Goal: Communication & Community: Ask a question

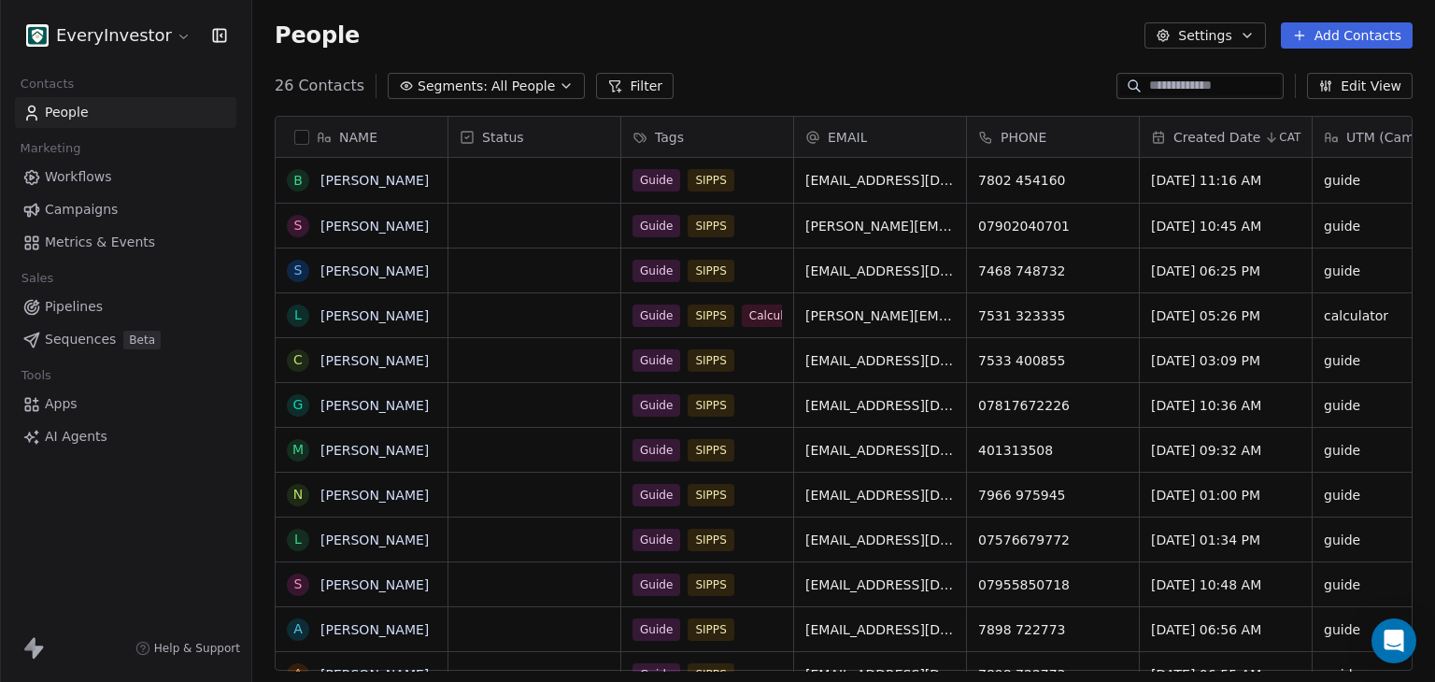
scroll to position [15, 15]
click at [157, 21] on html "EveryInvestor Contacts People Marketing Workflows Campaigns Metrics & Events Sa…" at bounding box center [717, 341] width 1435 height 682
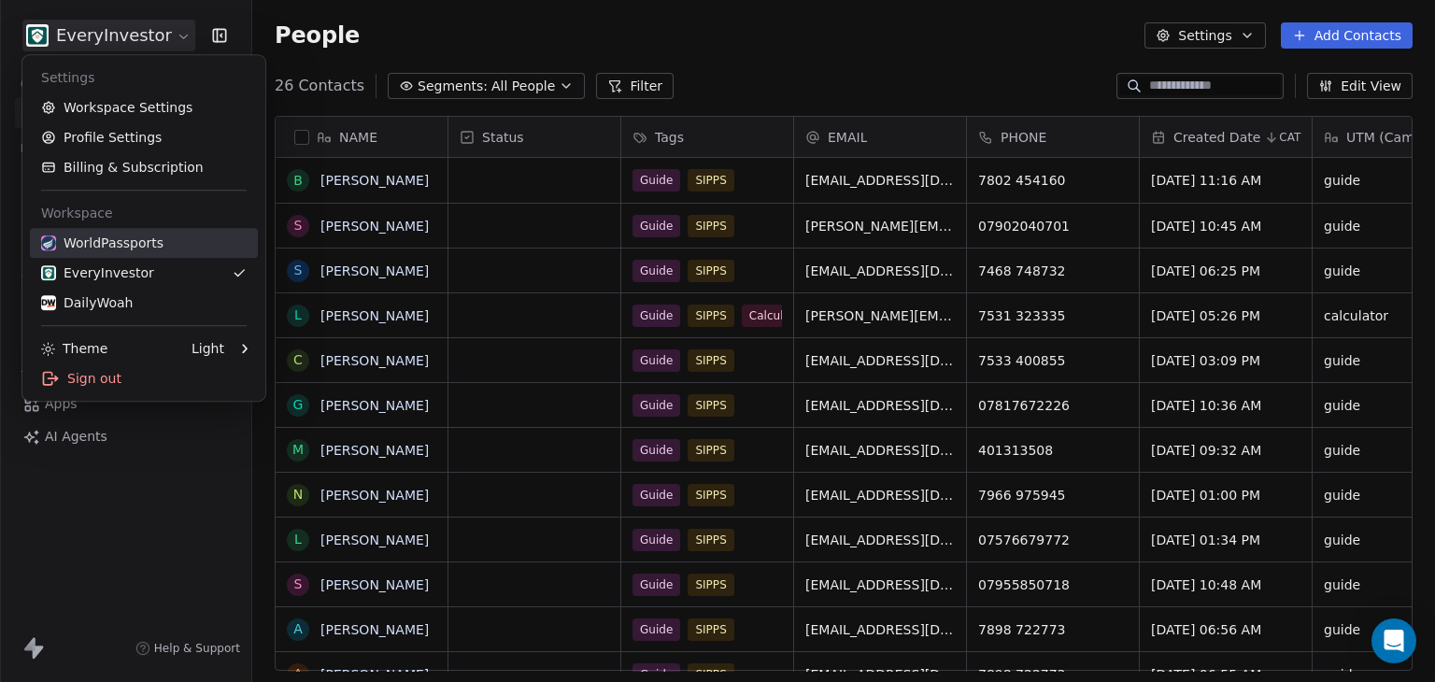
click at [121, 239] on div "WorldPassports" at bounding box center [102, 243] width 122 height 19
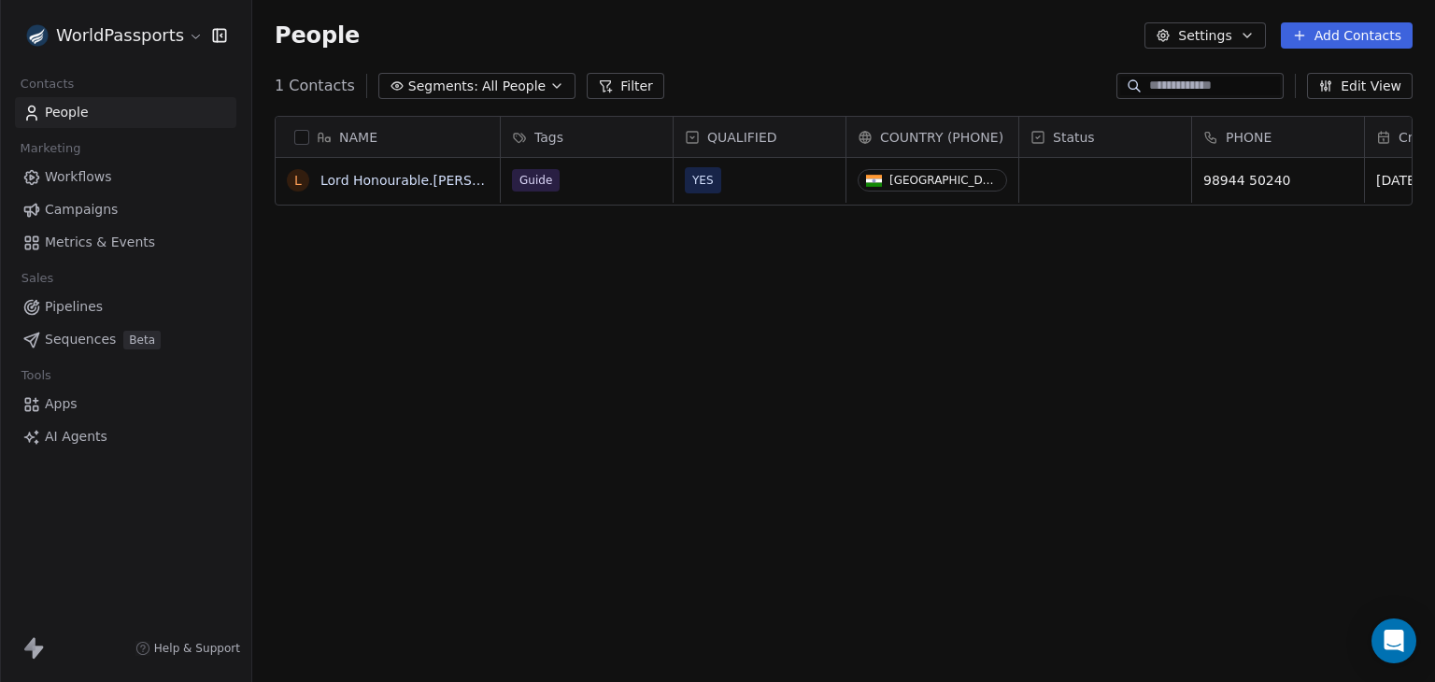
scroll to position [585, 1168]
click at [392, 180] on link "Lord Honourable.dr.d.karthikeyan Judge UN -ICC/ ICJ" at bounding box center [471, 180] width 301 height 15
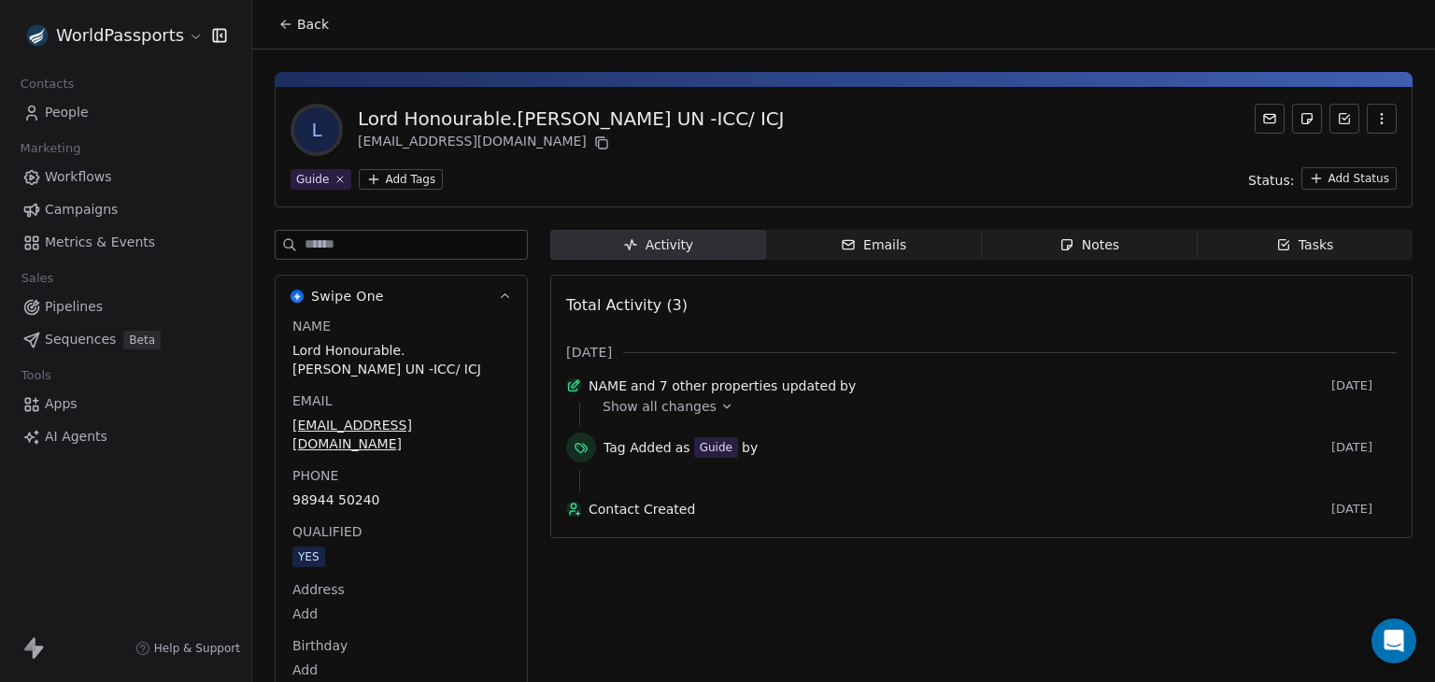
click at [64, 177] on span "Workflows" at bounding box center [78, 177] width 67 height 20
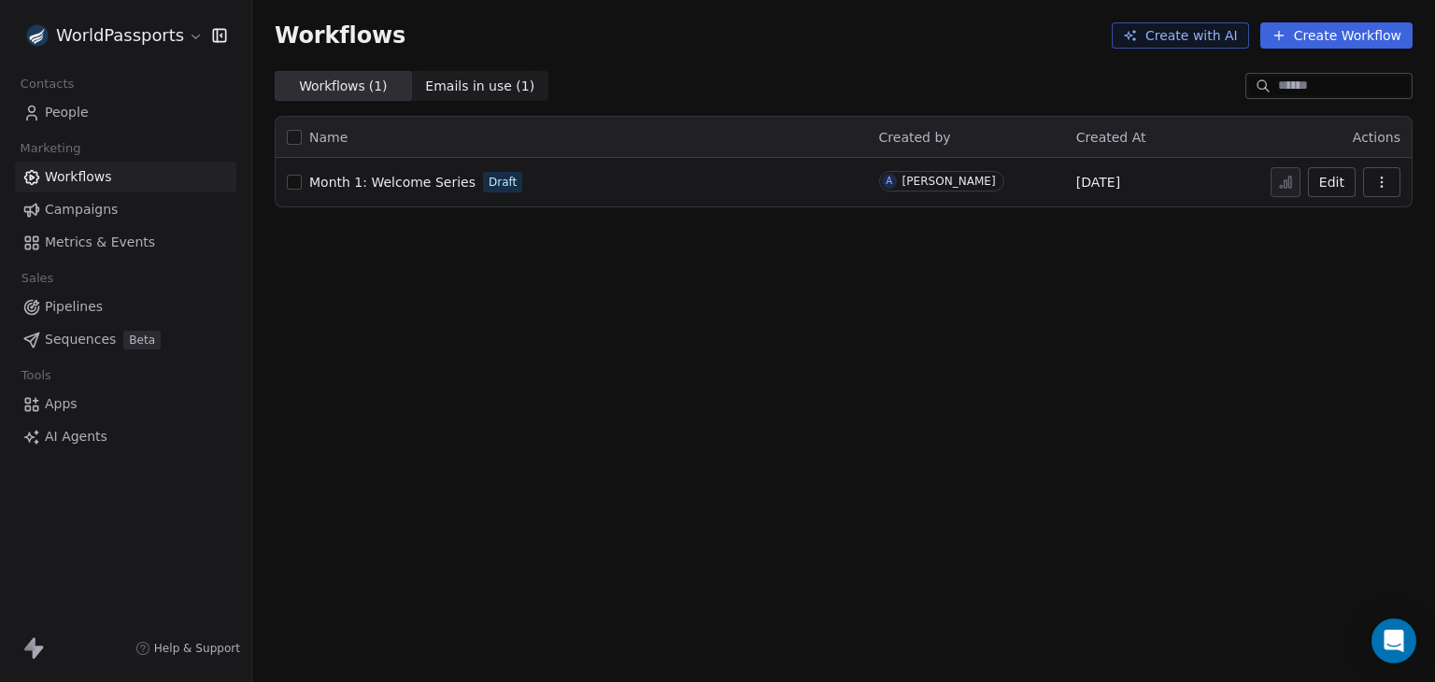
click at [64, 207] on span "Campaigns" at bounding box center [81, 210] width 73 height 20
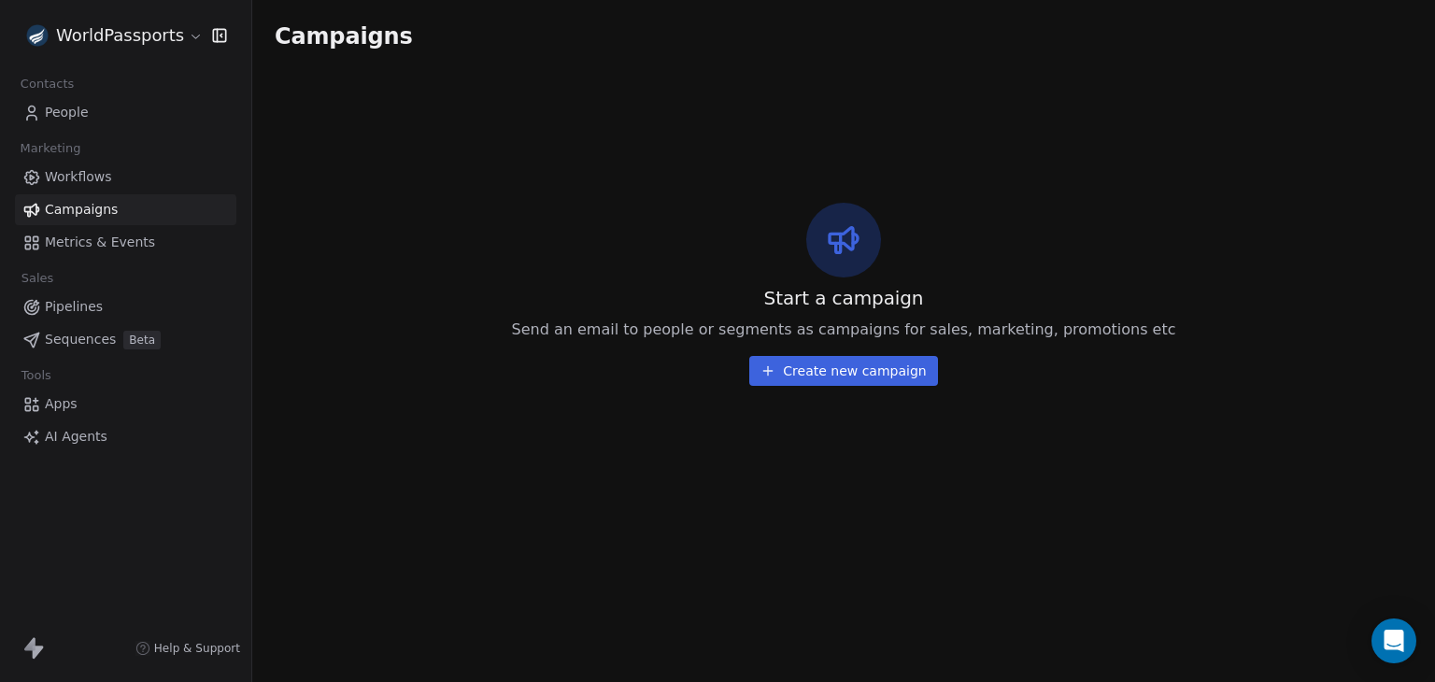
click at [64, 409] on span "Apps" at bounding box center [61, 404] width 33 height 20
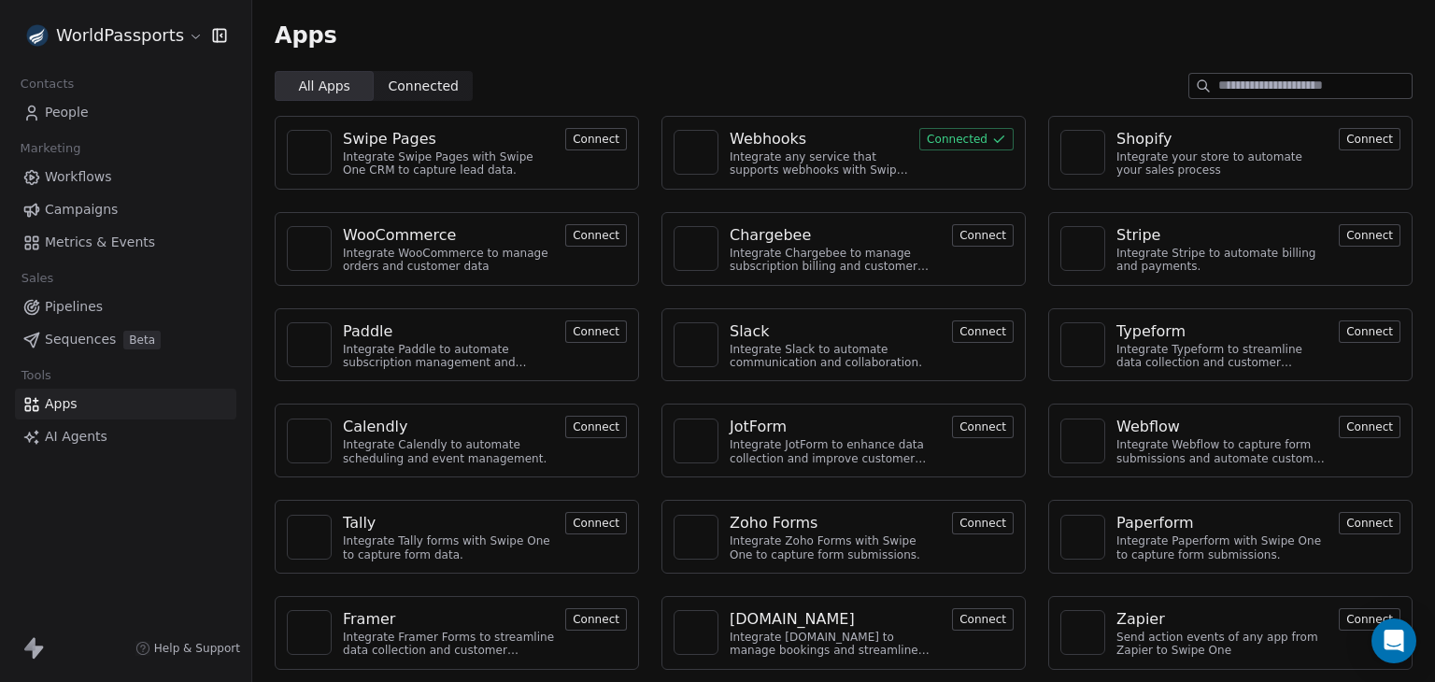
click at [67, 341] on span "Sequences" at bounding box center [80, 340] width 71 height 20
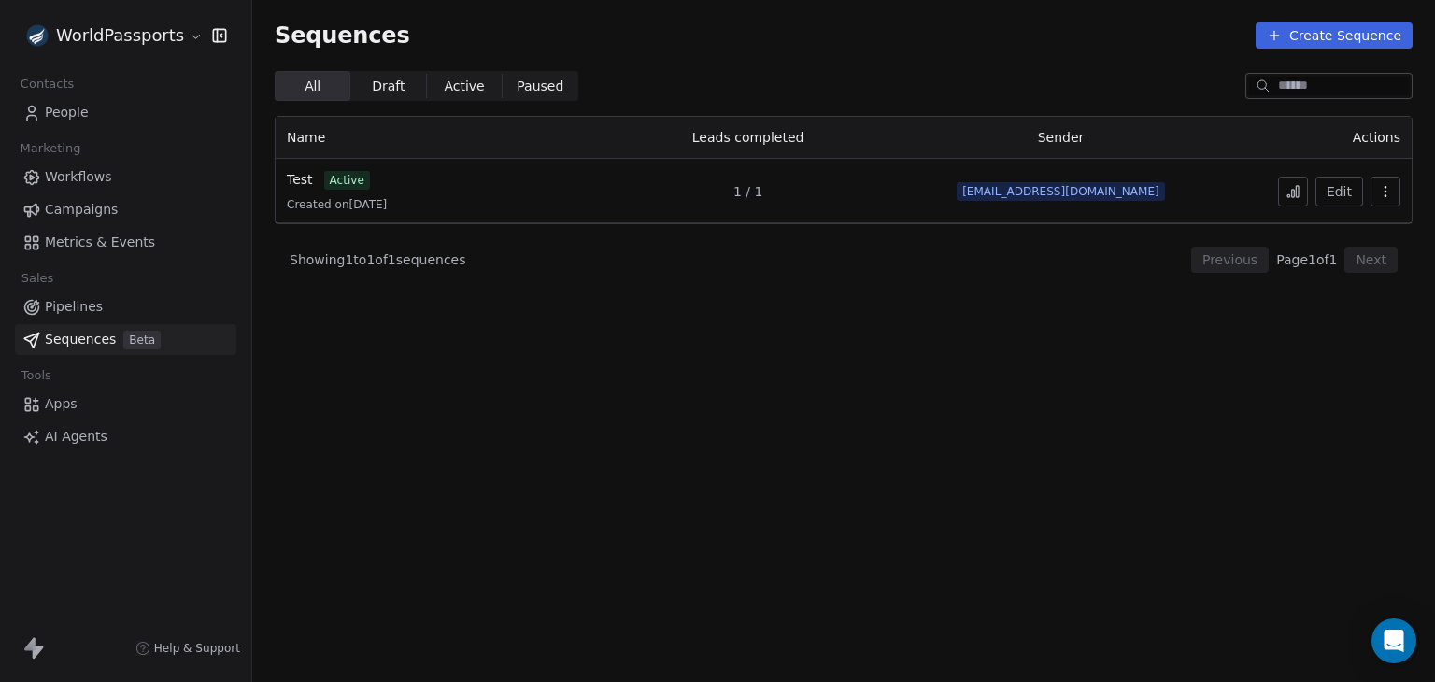
click at [70, 308] on span "Pipelines" at bounding box center [74, 307] width 58 height 20
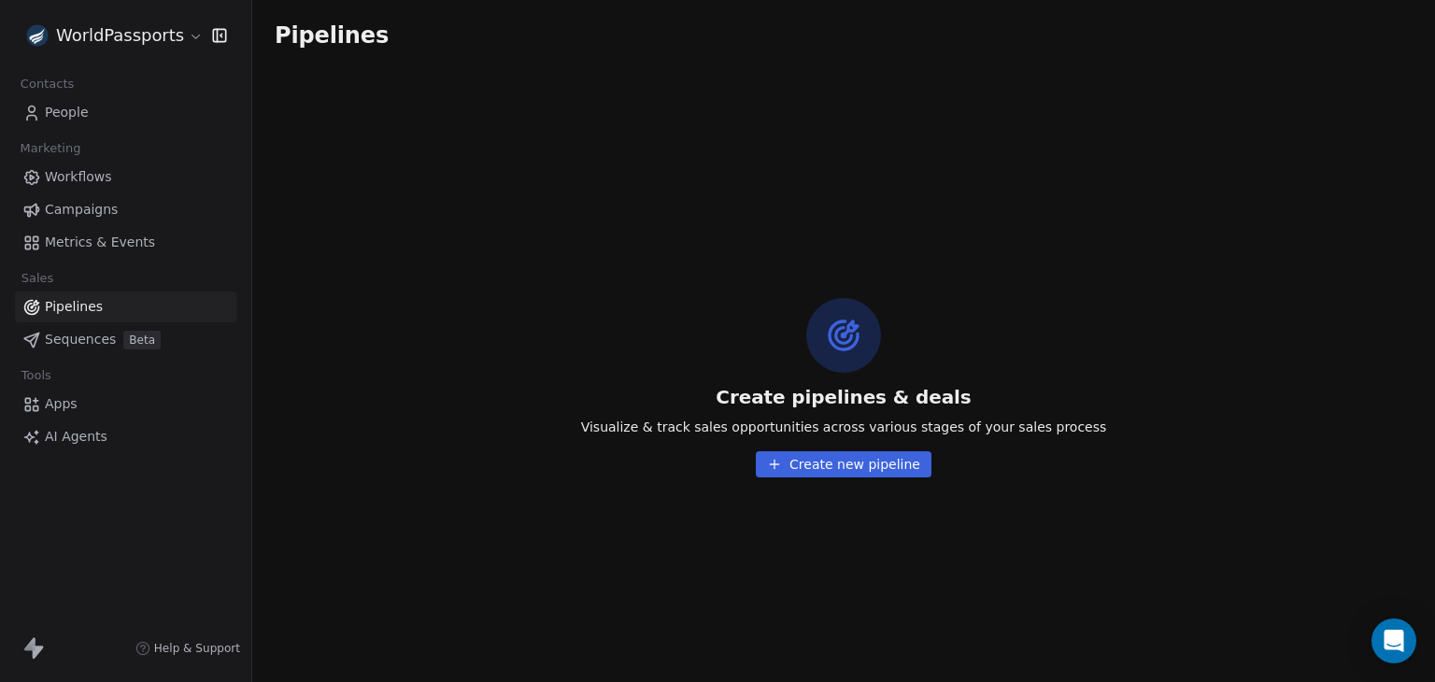
click at [114, 34] on html "WorldPassports Contacts People Marketing Workflows Campaigns Metrics & Events S…" at bounding box center [717, 341] width 1435 height 682
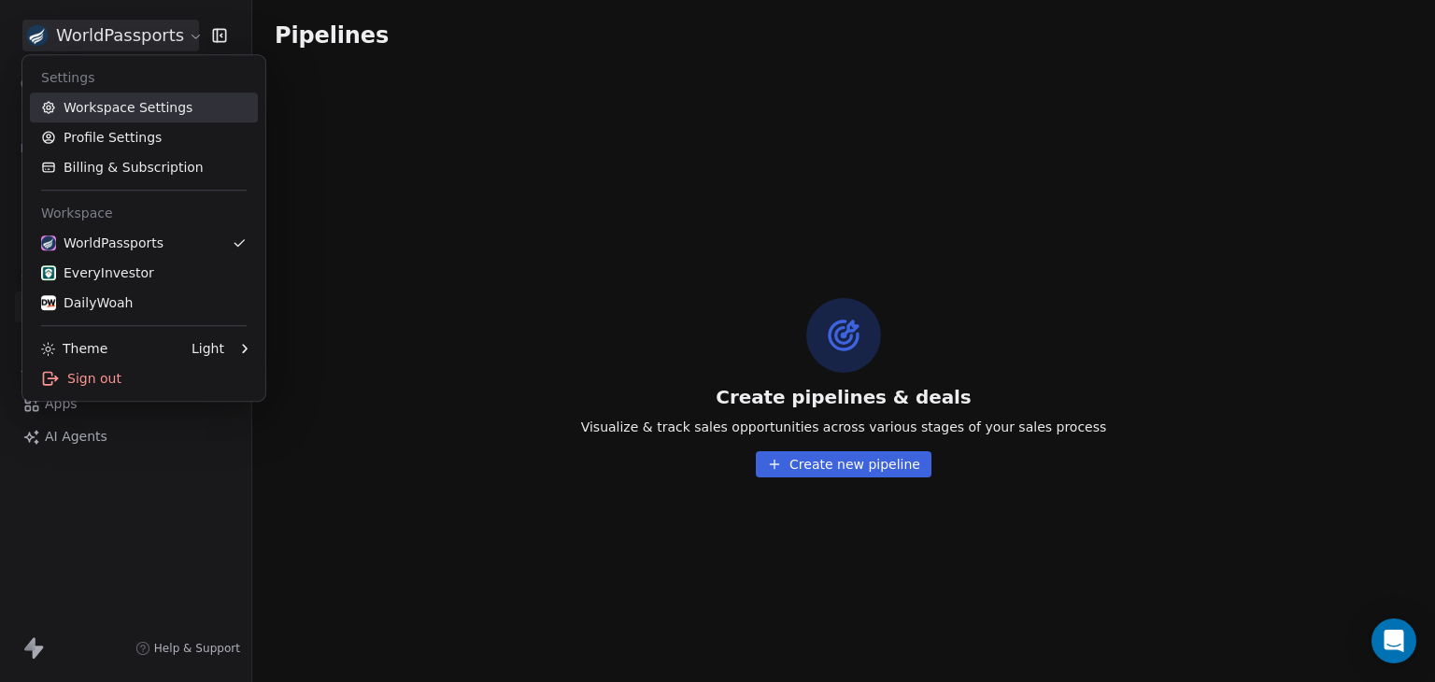
click at [111, 108] on link "Workspace Settings" at bounding box center [144, 108] width 228 height 30
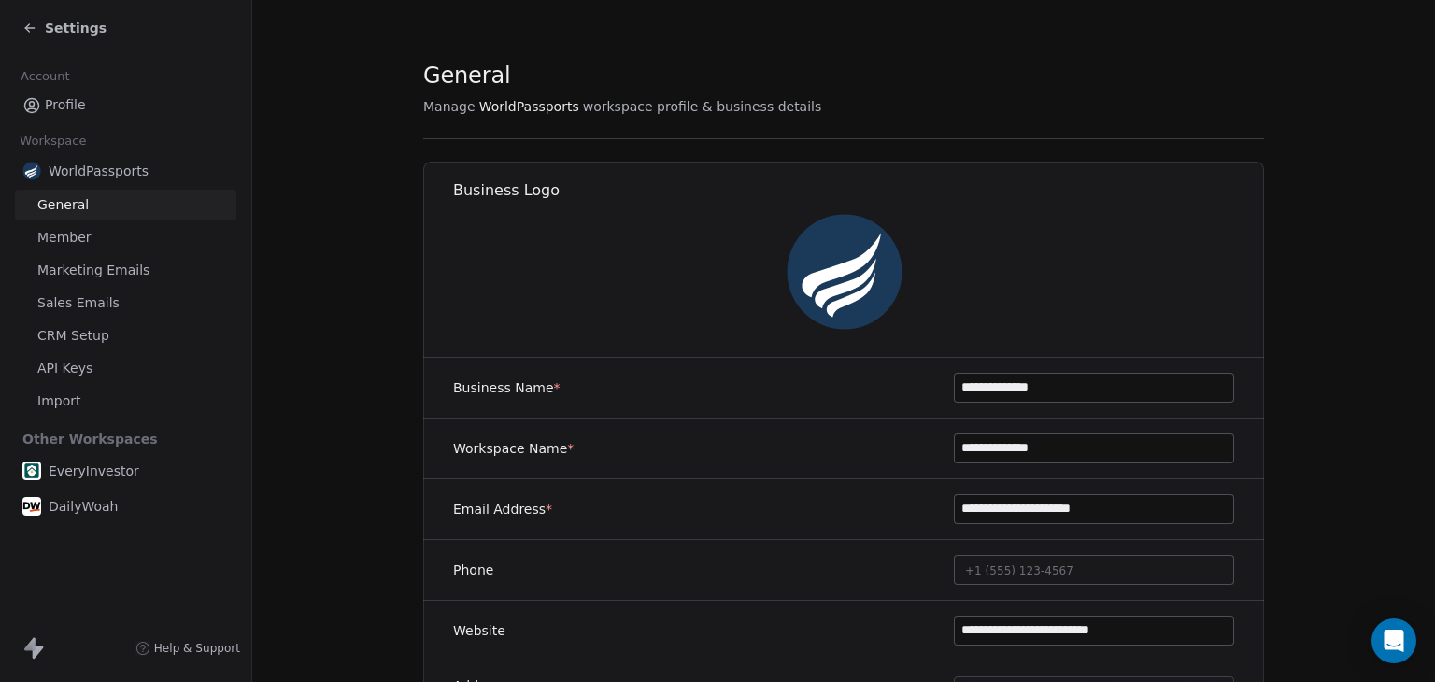
click at [75, 328] on span "CRM Setup" at bounding box center [73, 336] width 72 height 20
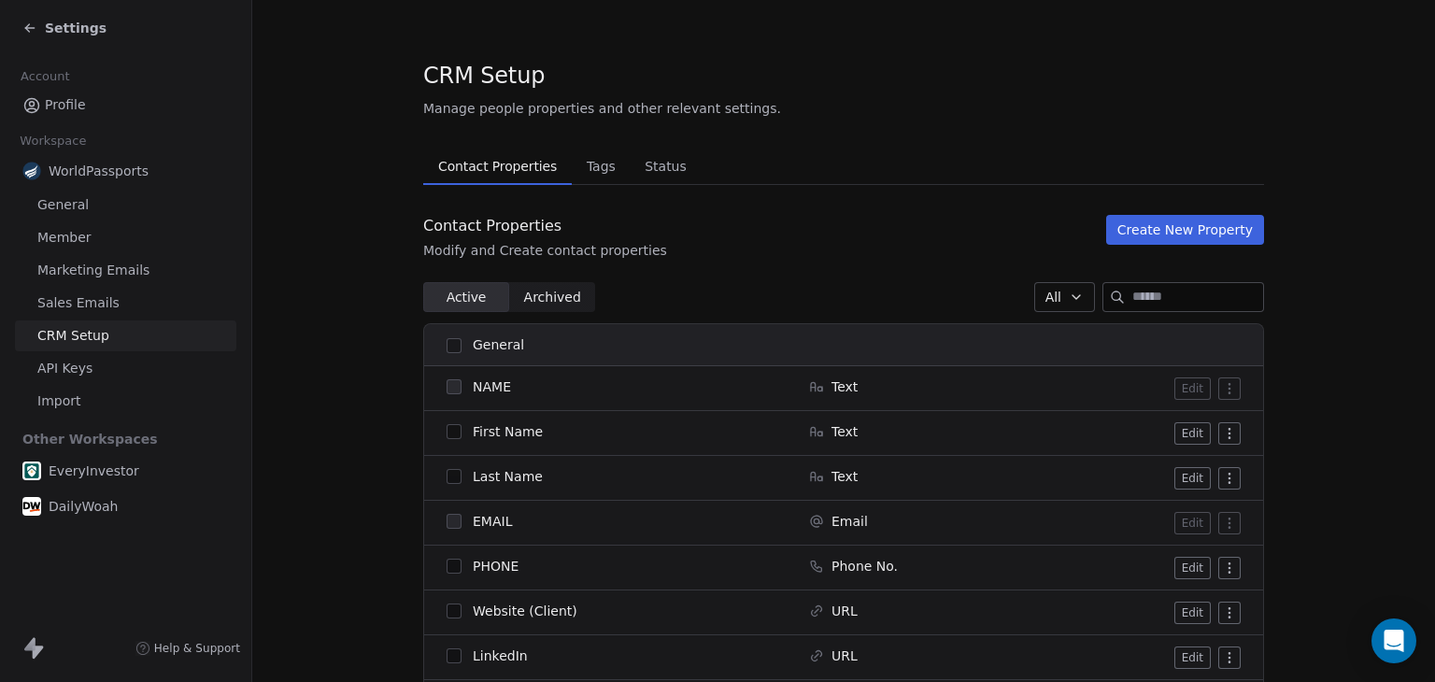
click at [560, 300] on span "Archived" at bounding box center [552, 298] width 57 height 20
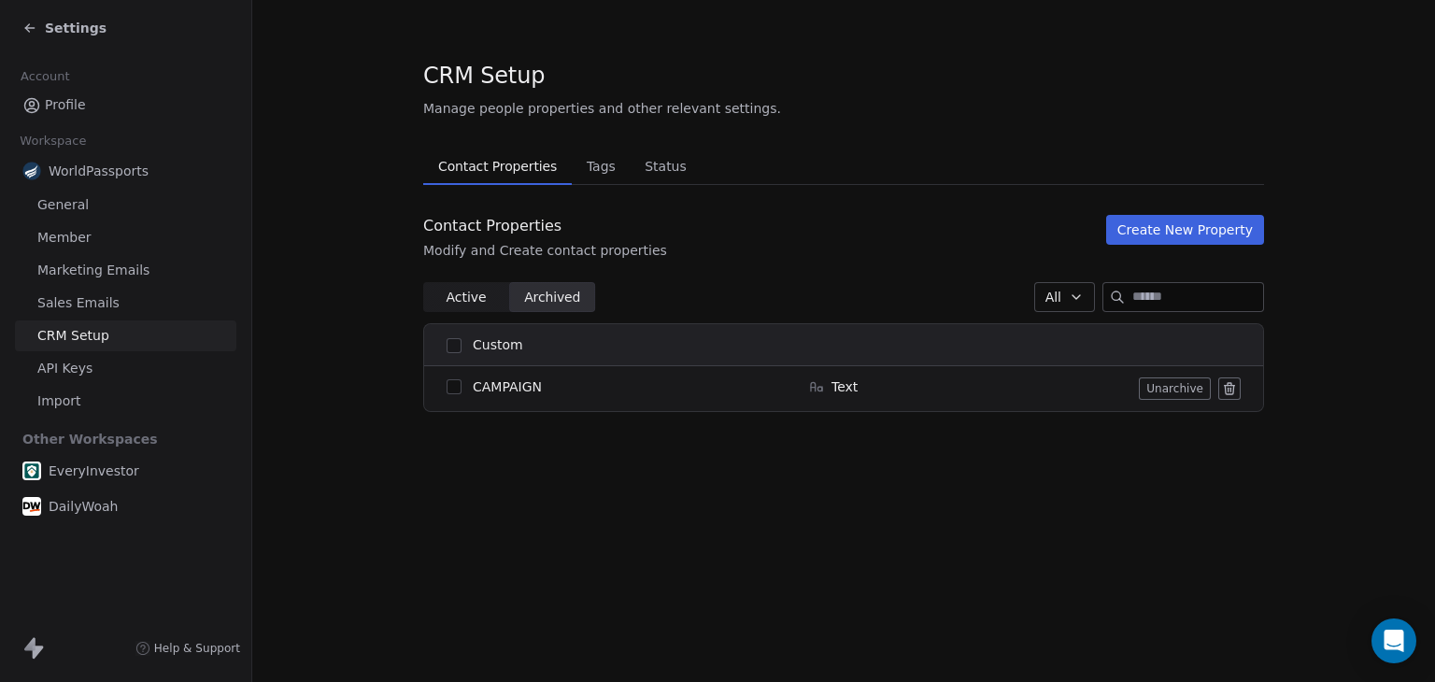
click at [1226, 394] on icon at bounding box center [1229, 388] width 15 height 15
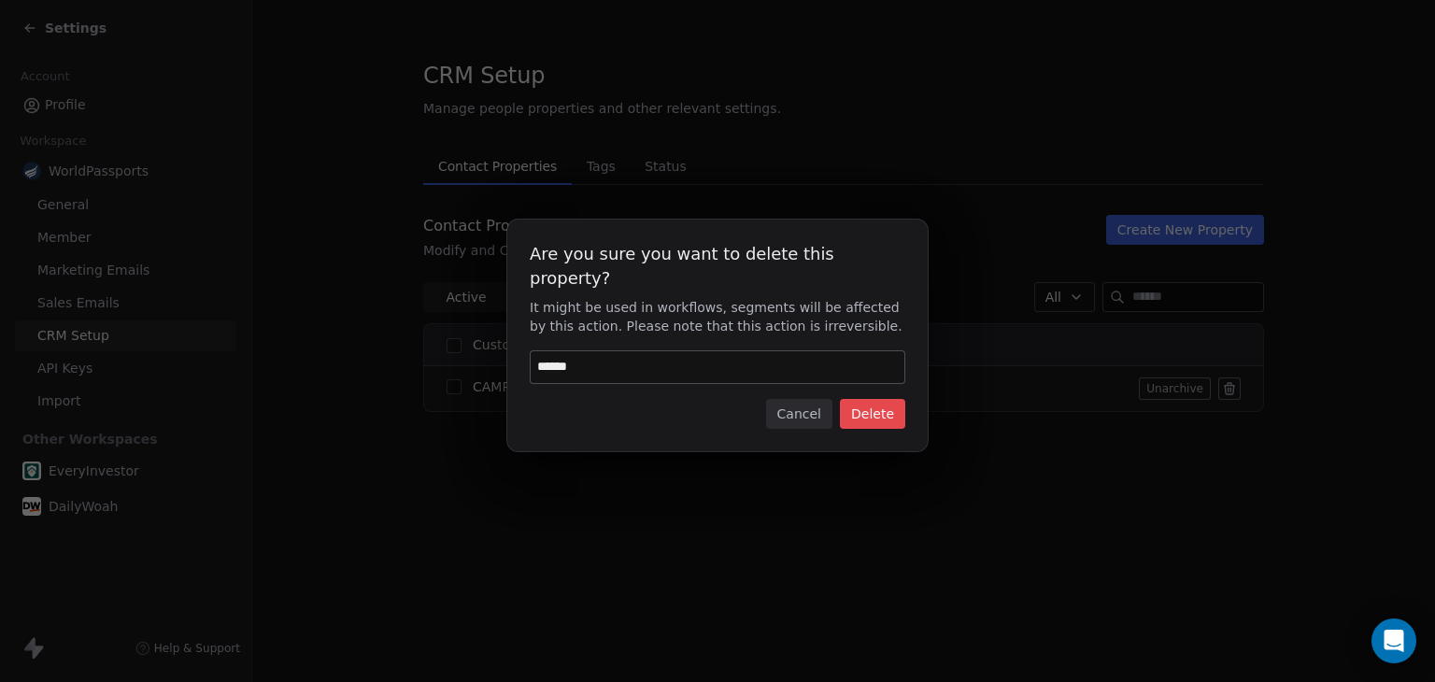
type input "******"
click at [867, 399] on button "Delete" at bounding box center [872, 414] width 65 height 30
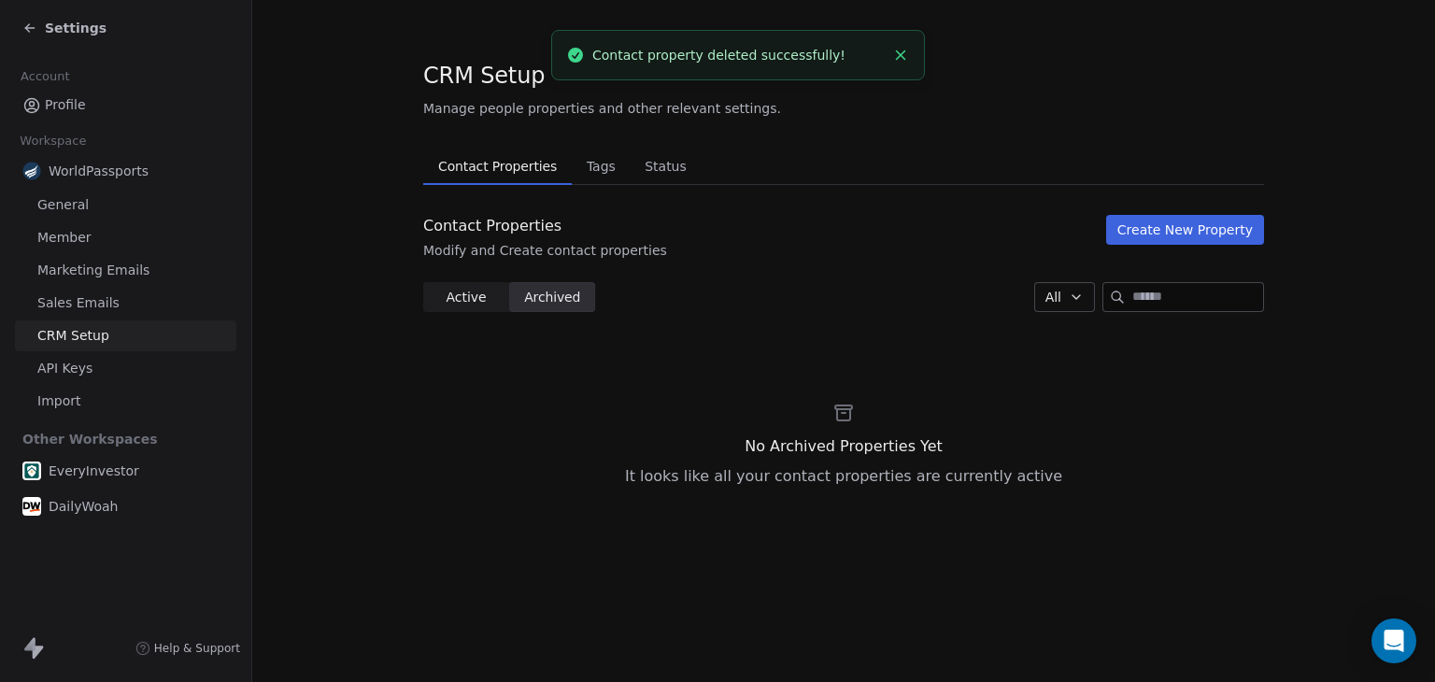
click at [80, 476] on span "EveryInvestor" at bounding box center [94, 471] width 91 height 19
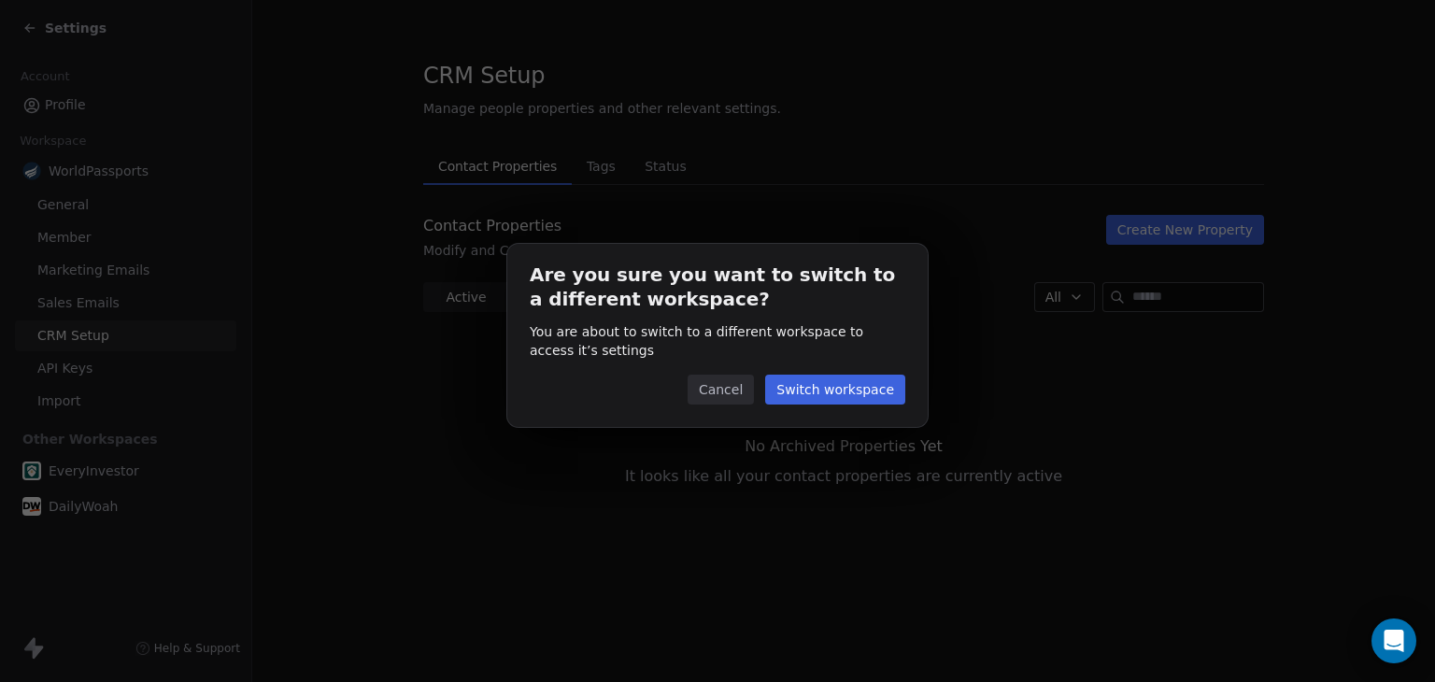
click at [819, 393] on button "Switch workspace" at bounding box center [835, 390] width 140 height 30
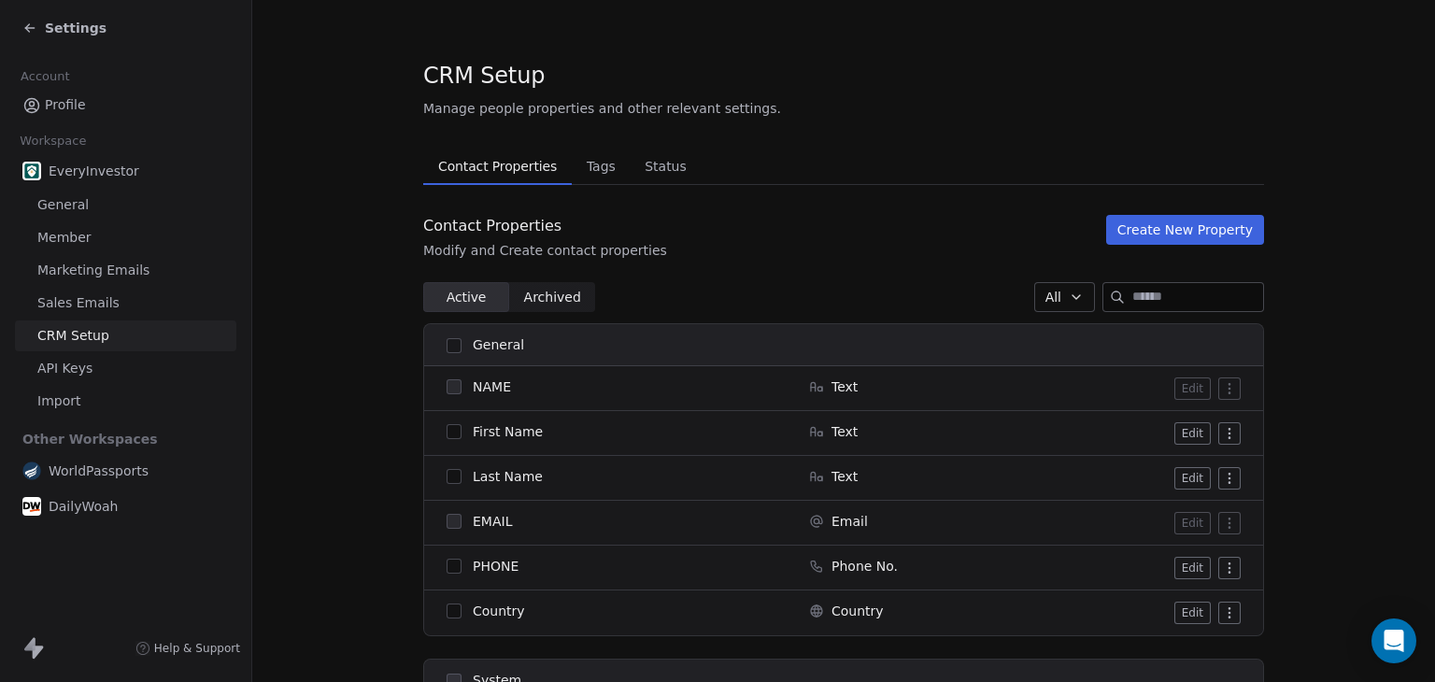
click at [545, 296] on span "Archived" at bounding box center [552, 298] width 57 height 20
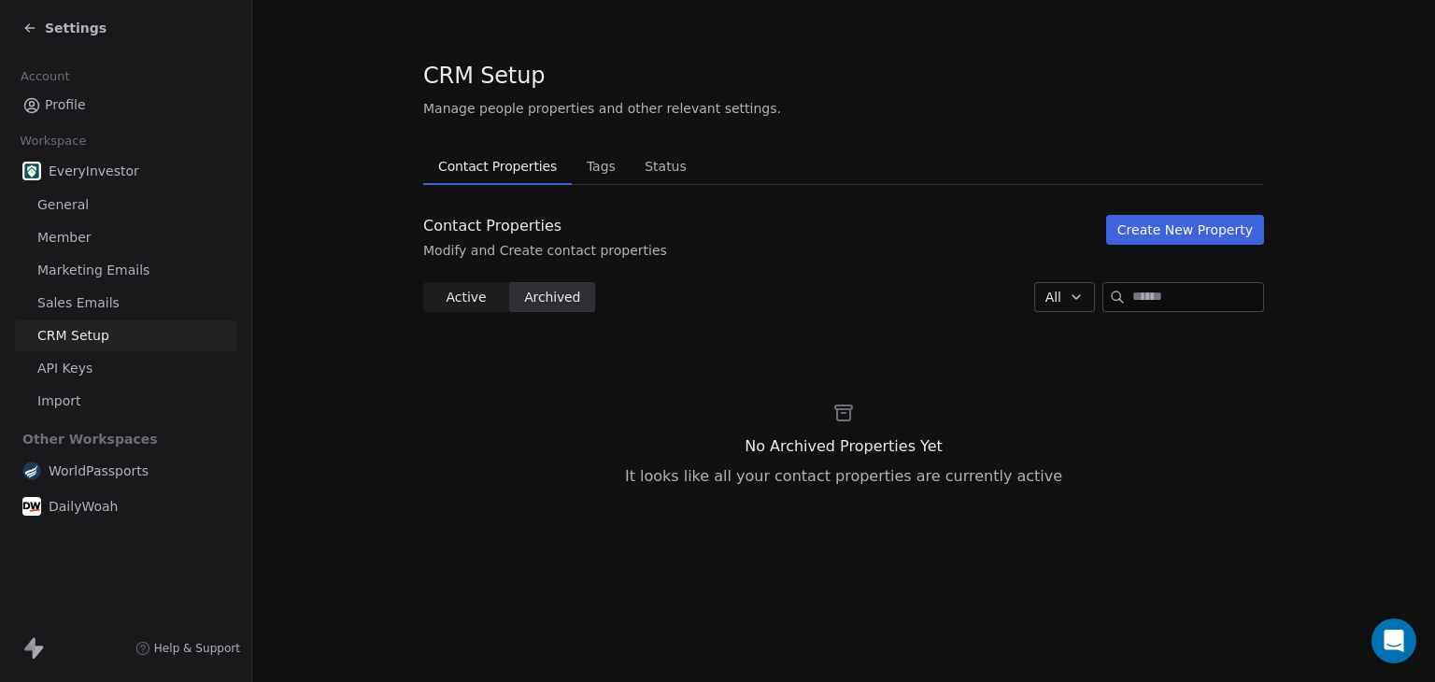
click at [93, 504] on span "DailyWoah" at bounding box center [83, 506] width 69 height 19
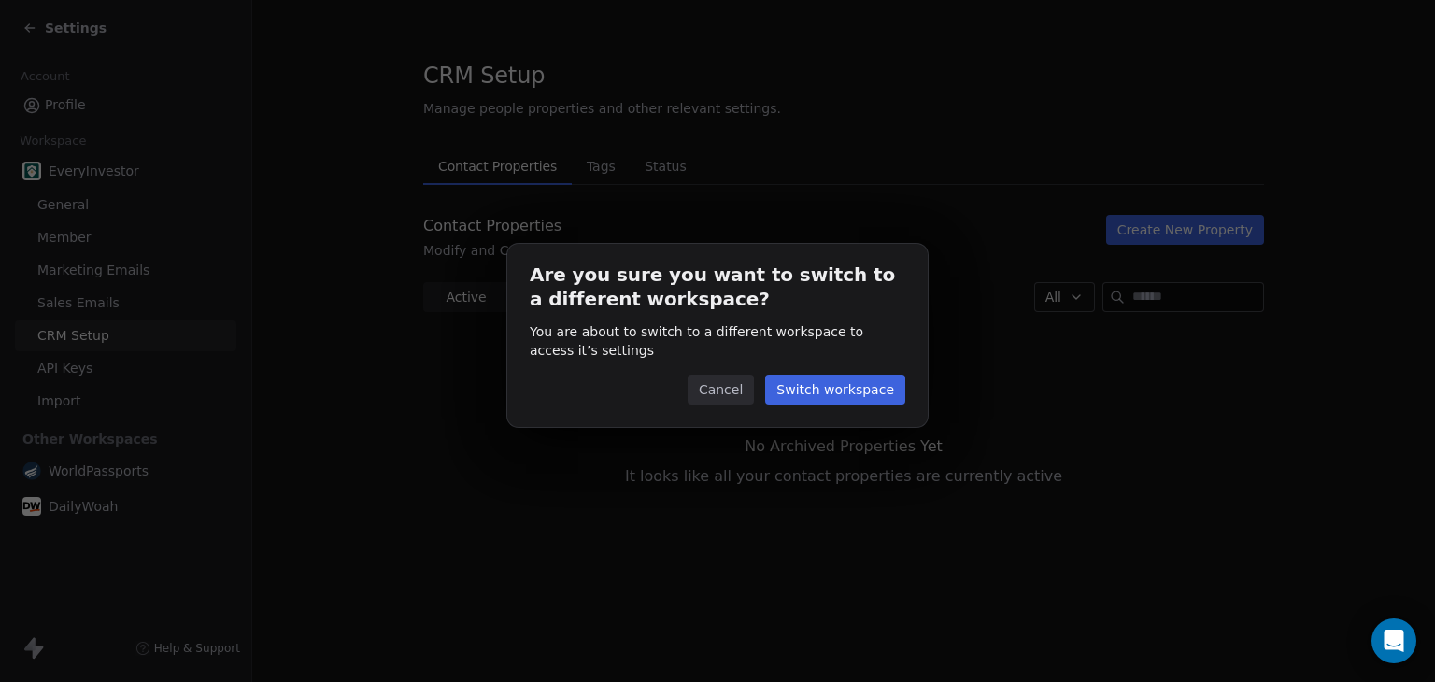
click at [860, 390] on button "Switch workspace" at bounding box center [835, 390] width 140 height 30
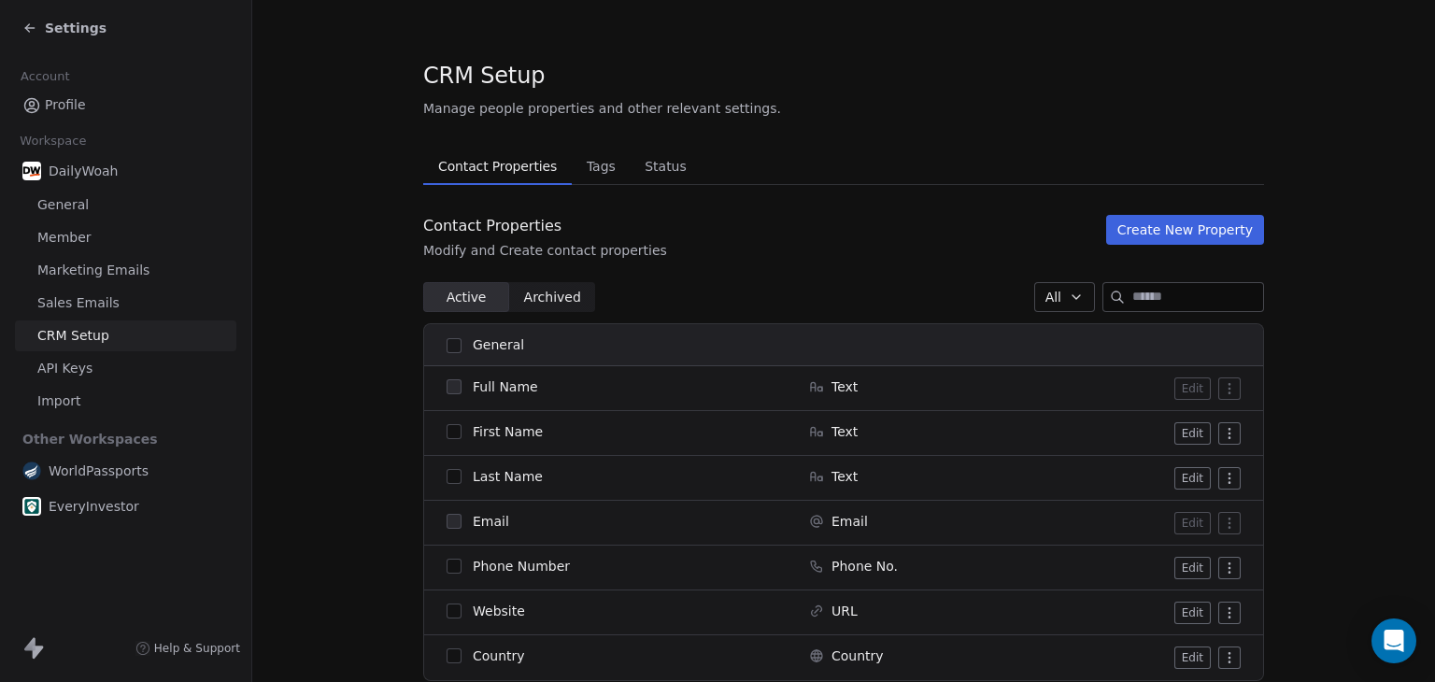
click at [531, 295] on span "Archived" at bounding box center [552, 298] width 57 height 20
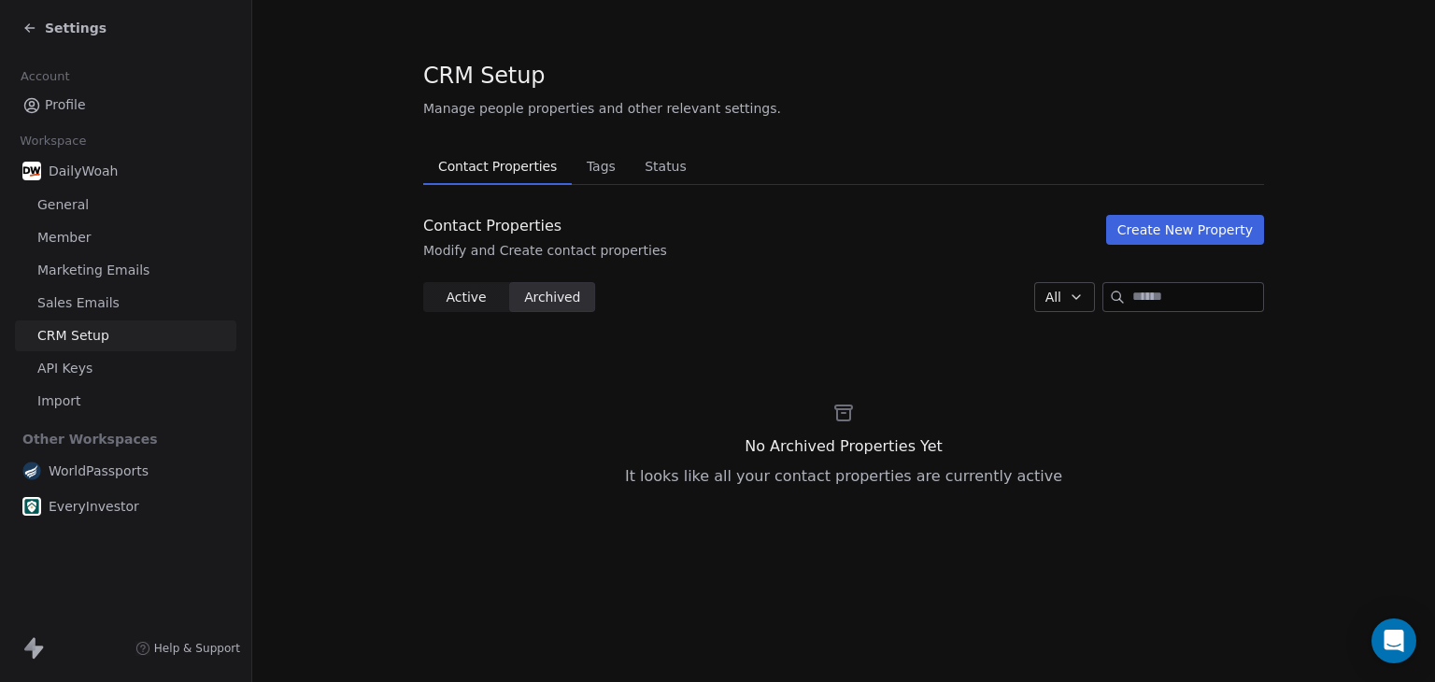
click at [64, 102] on span "Profile" at bounding box center [65, 105] width 41 height 20
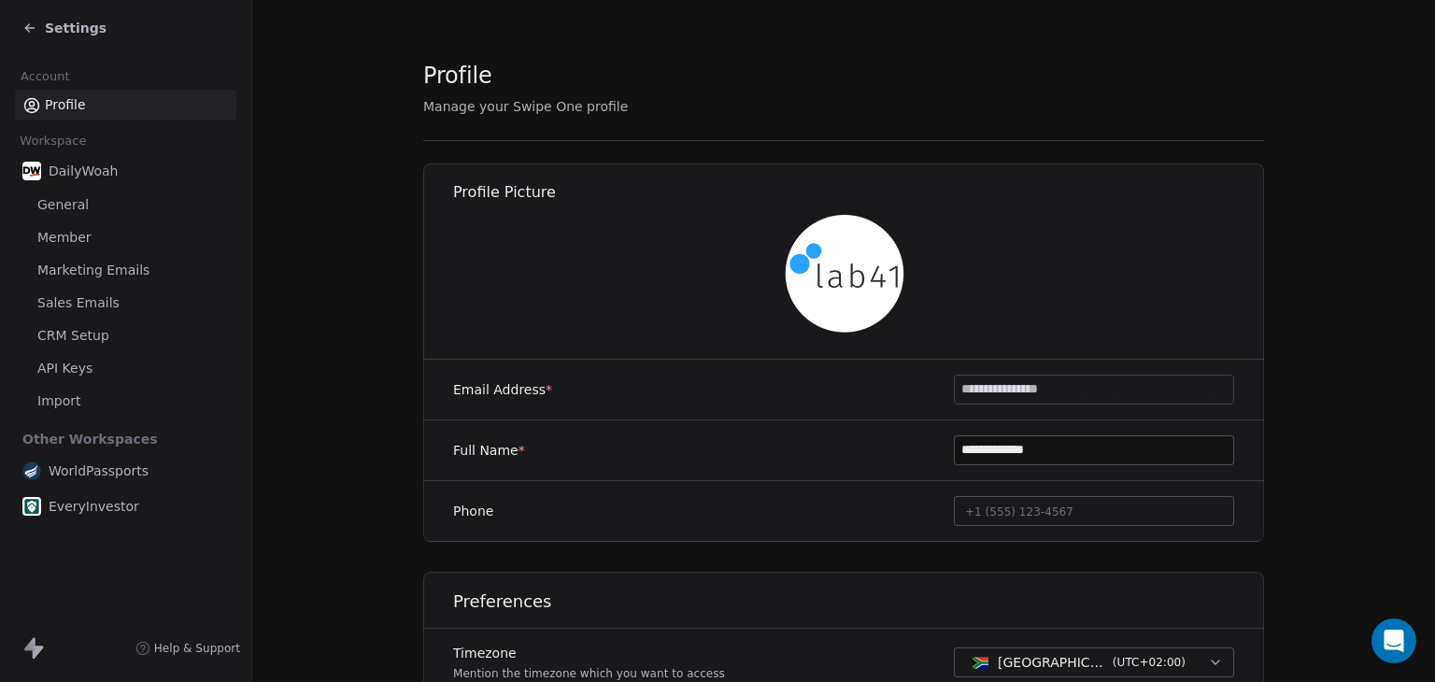
click at [31, 35] on icon at bounding box center [29, 28] width 15 height 15
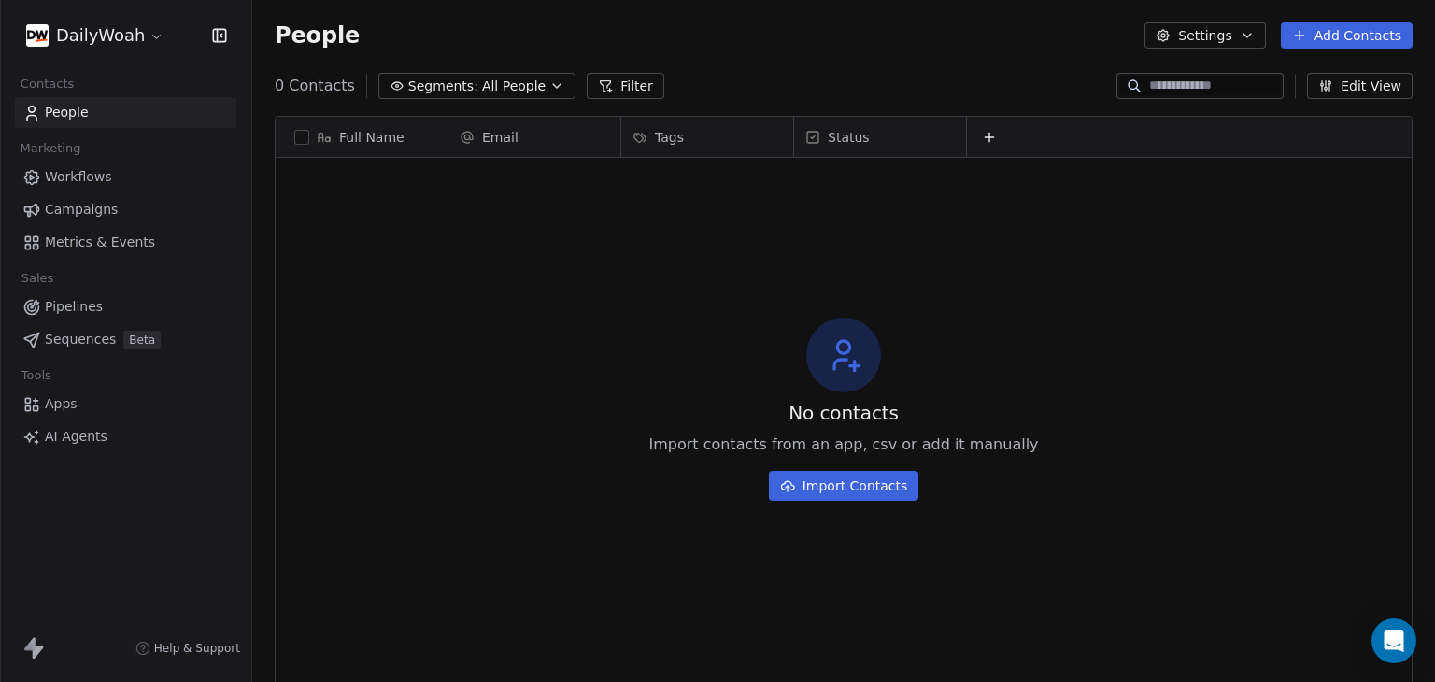
scroll to position [585, 1168]
click at [137, 33] on html "DailyWoah Contacts People Marketing Workflows Campaigns Metrics & Events Sales …" at bounding box center [717, 341] width 1435 height 682
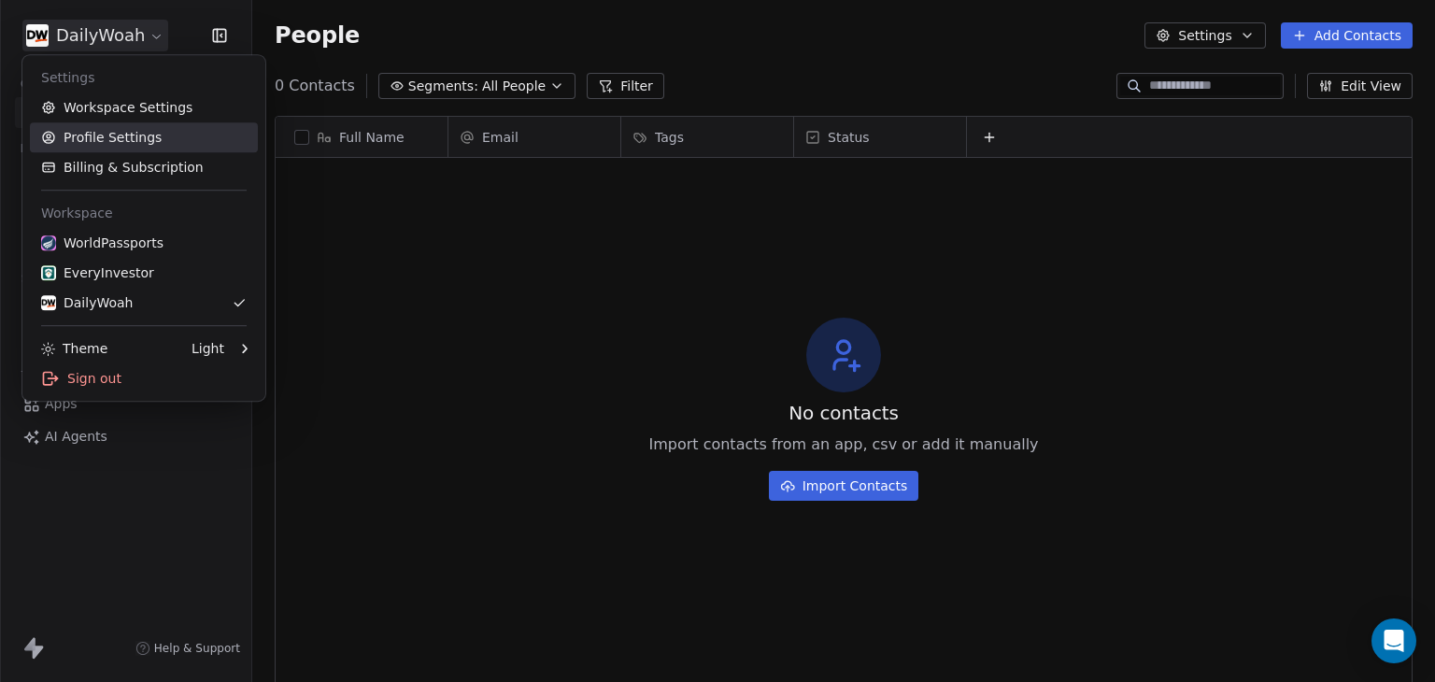
click at [122, 133] on link "Profile Settings" at bounding box center [144, 137] width 228 height 30
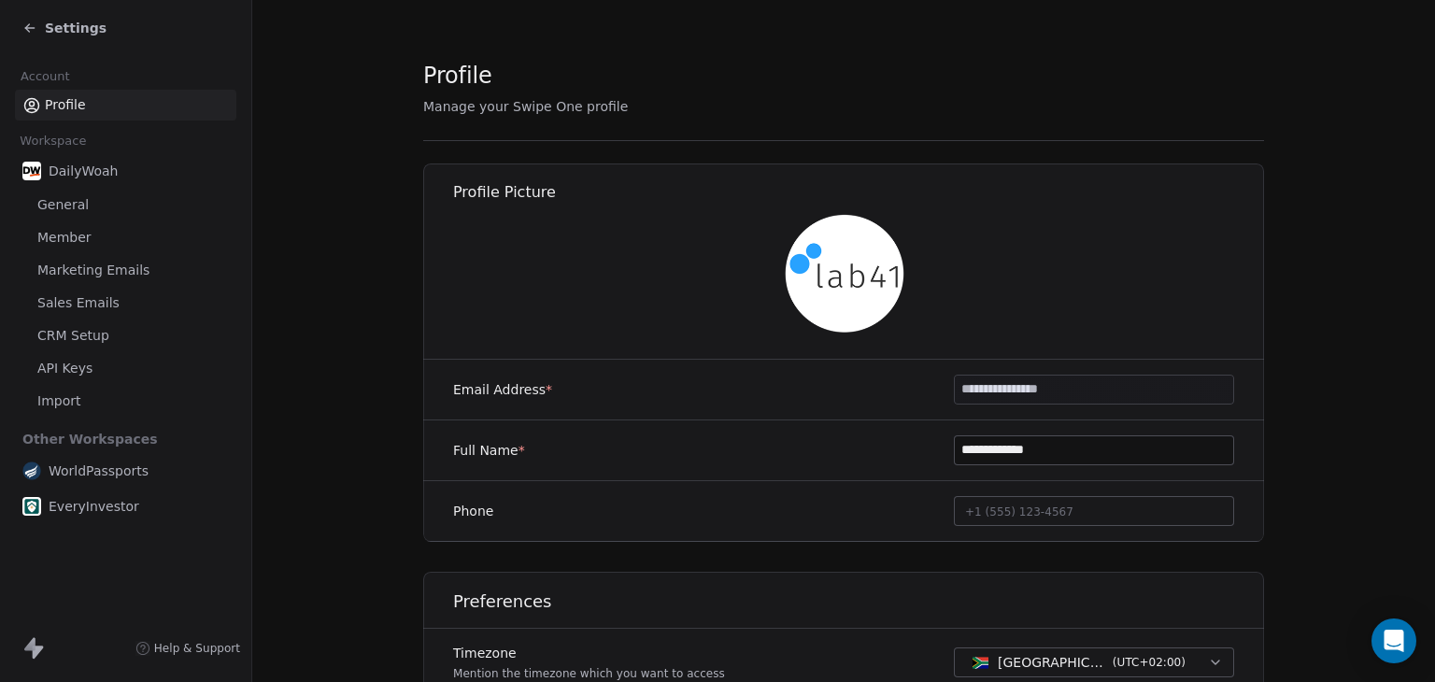
click at [39, 24] on div "Settings" at bounding box center [64, 28] width 84 height 19
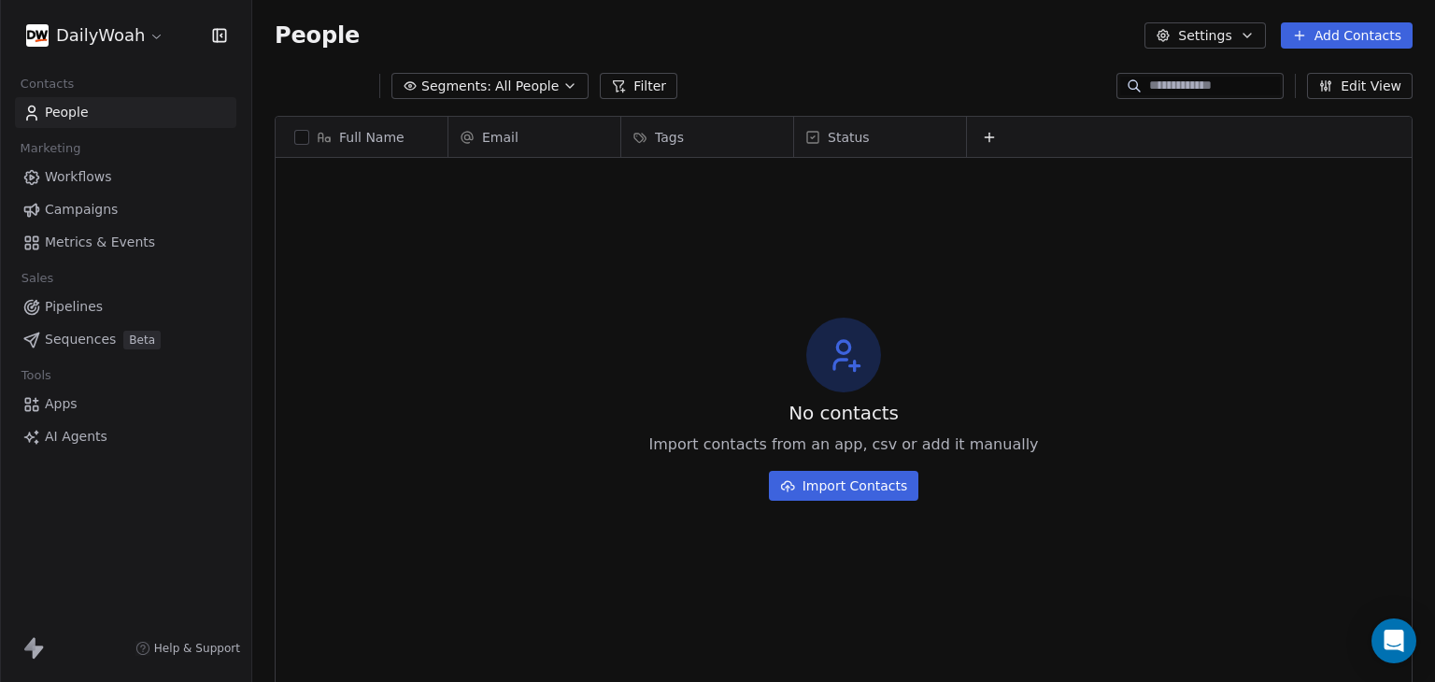
scroll to position [585, 1168]
click at [120, 42] on html "DailyWoah Contacts People Marketing Workflows Campaigns Metrics & Events Sales …" at bounding box center [717, 341] width 1435 height 682
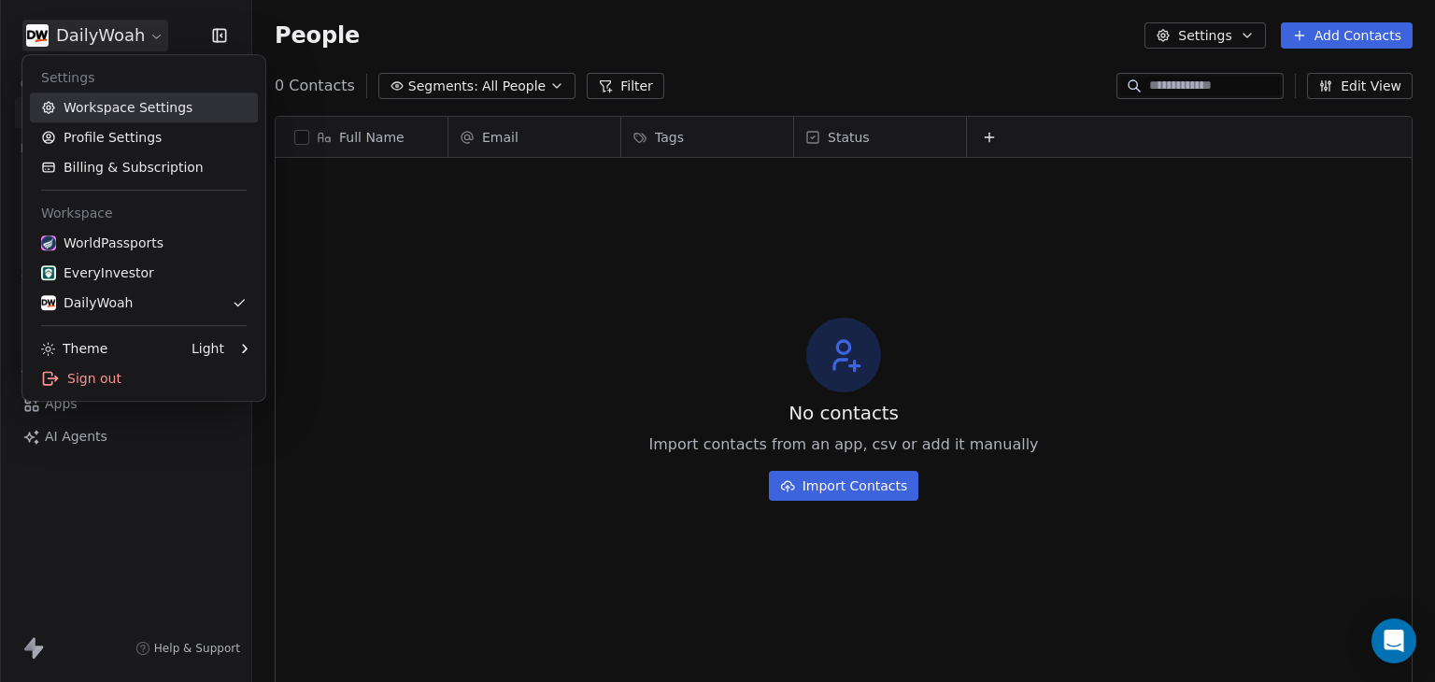
click at [120, 113] on link "Workspace Settings" at bounding box center [144, 108] width 228 height 30
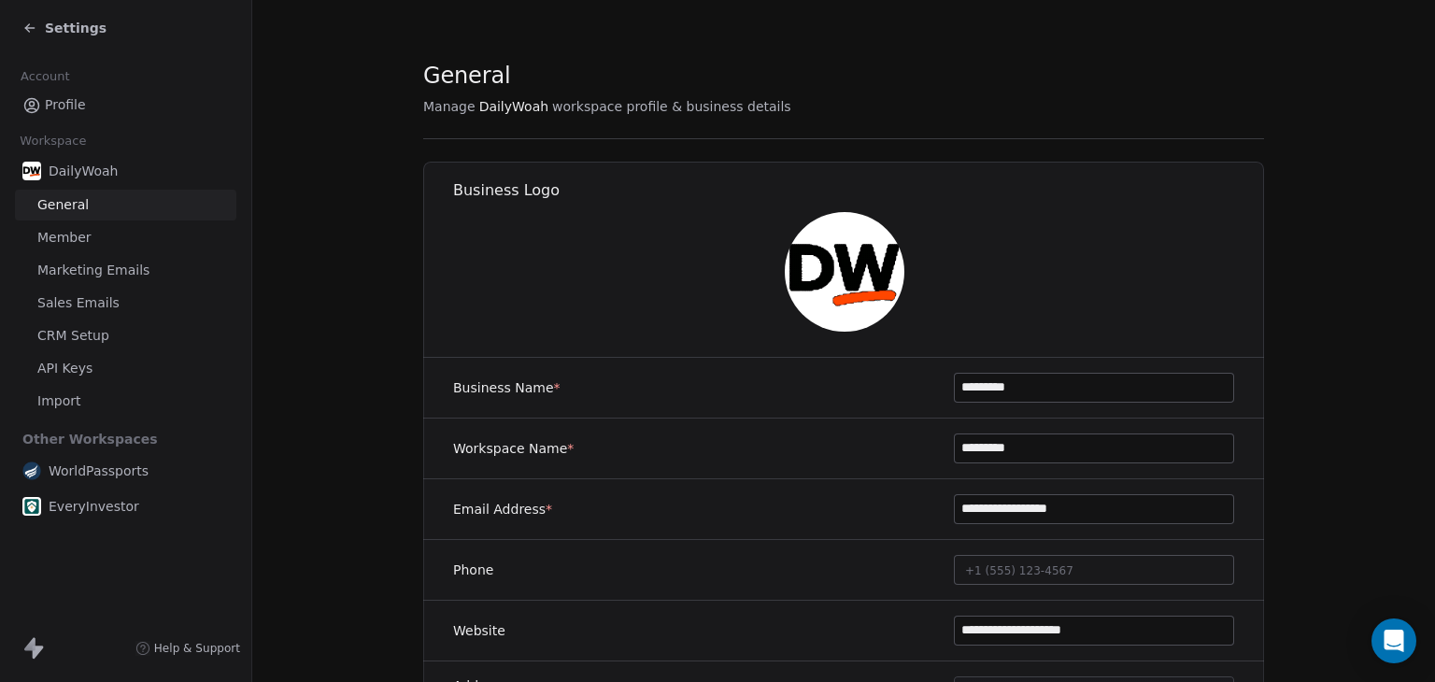
click at [35, 27] on icon at bounding box center [29, 28] width 15 height 15
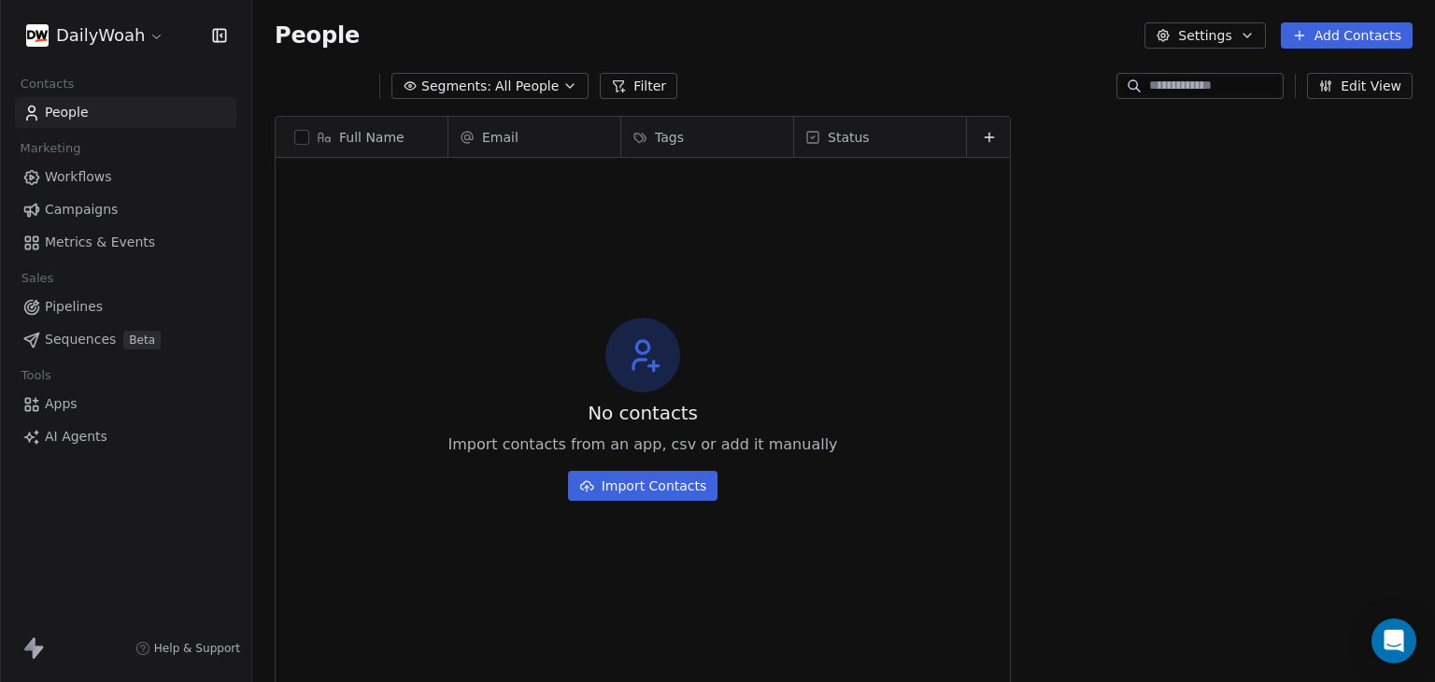
scroll to position [585, 1168]
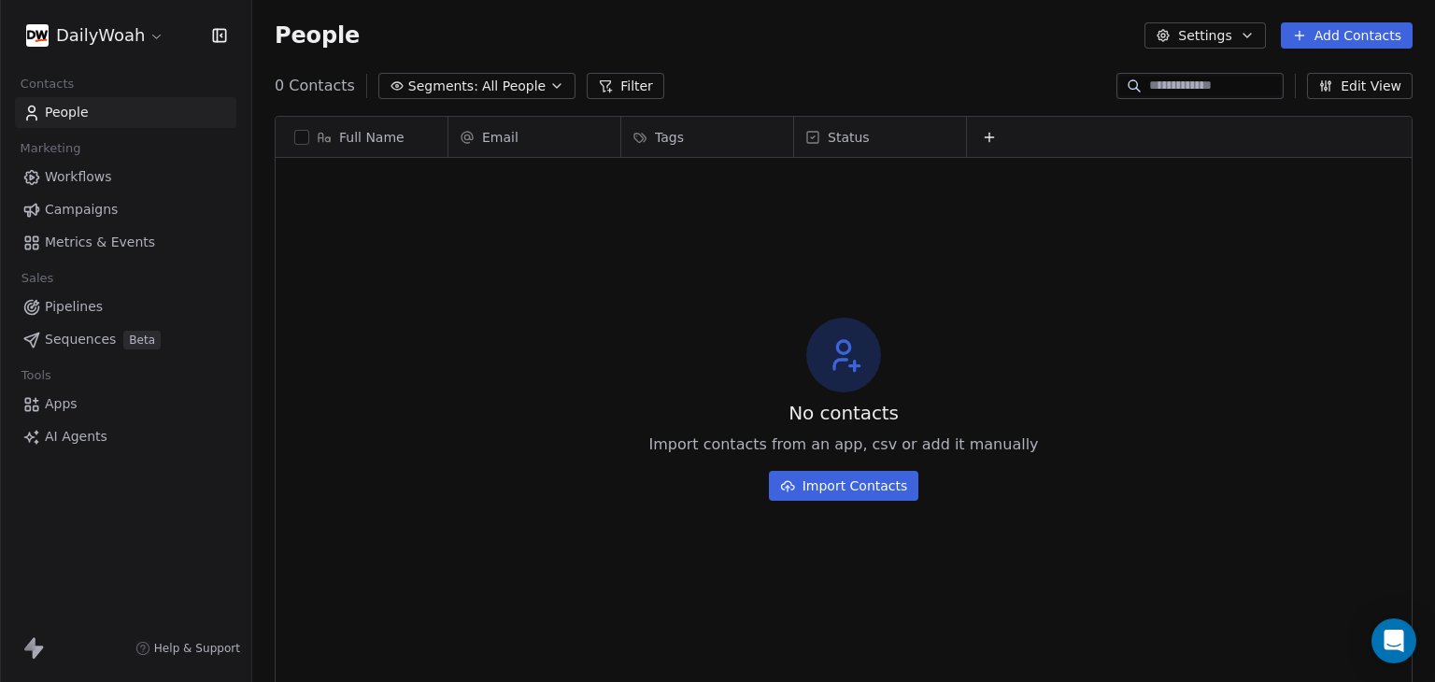
click at [150, 34] on html "DailyWoah Contacts People Marketing Workflows Campaigns Metrics & Events Sales …" at bounding box center [717, 341] width 1435 height 682
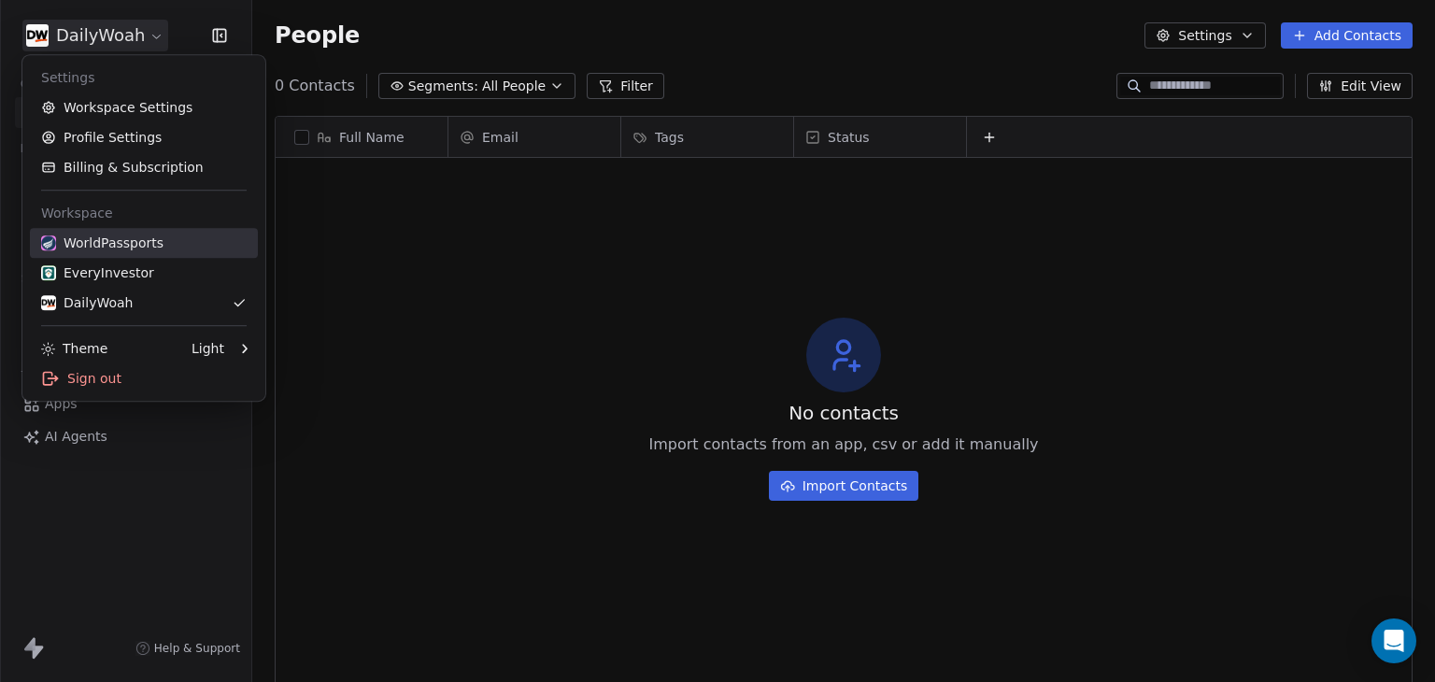
click at [107, 256] on link "WorldPassports" at bounding box center [144, 243] width 228 height 30
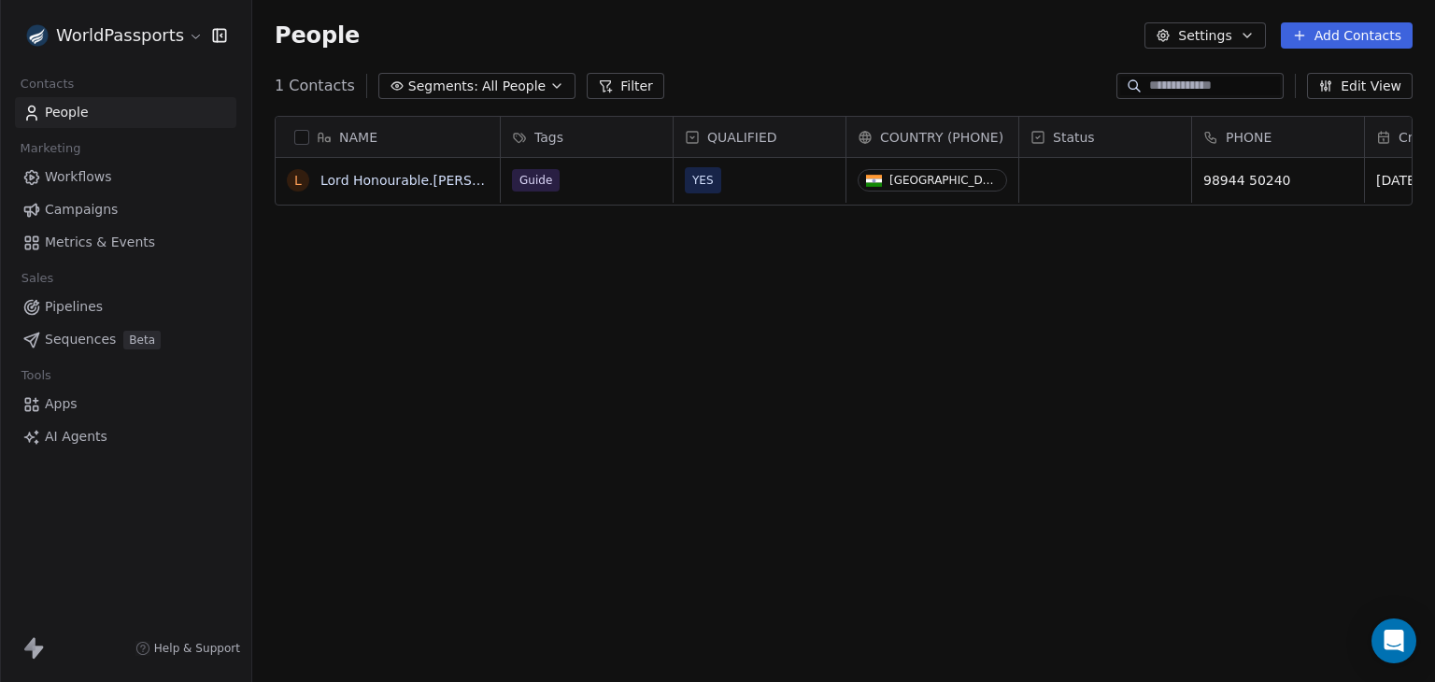
scroll to position [585, 1168]
click at [186, 35] on html "WorldPassports Contacts People Marketing Workflows Campaigns Metrics & Events S…" at bounding box center [717, 341] width 1435 height 682
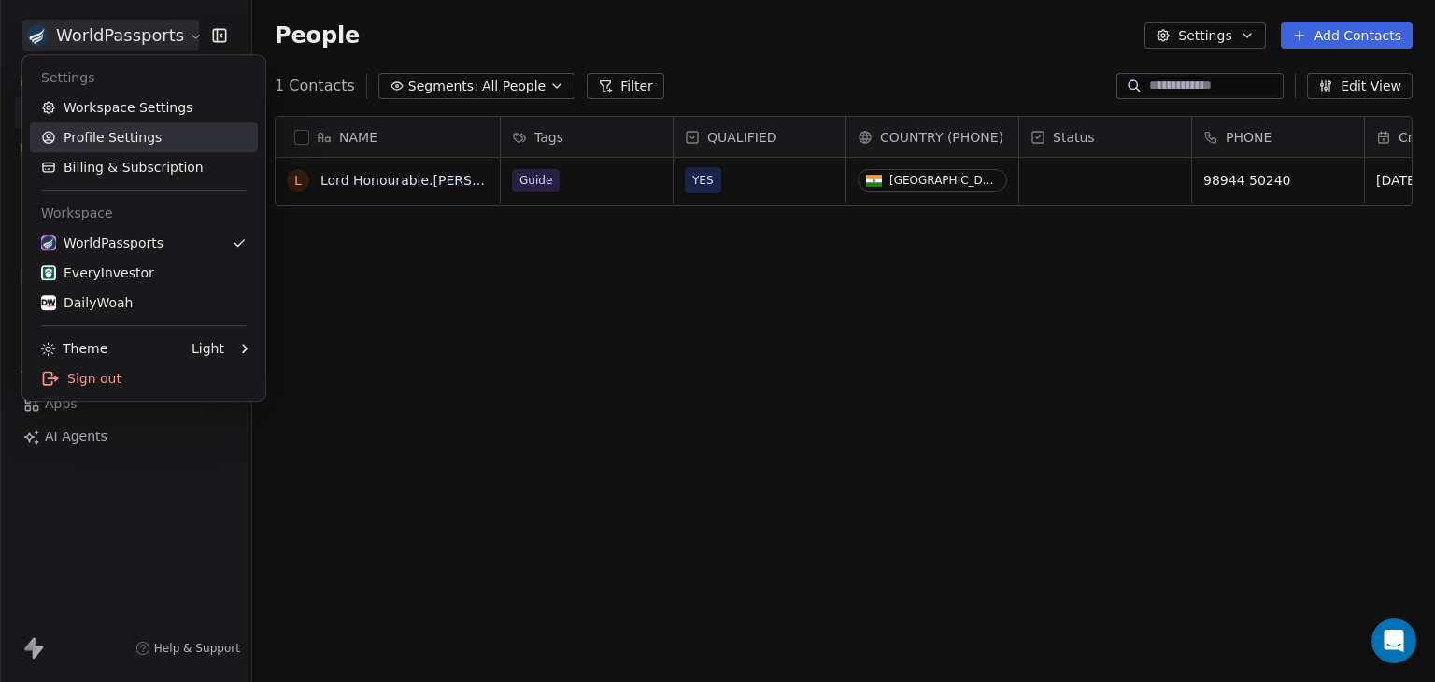
click at [126, 108] on link "Workspace Settings" at bounding box center [144, 108] width 228 height 30
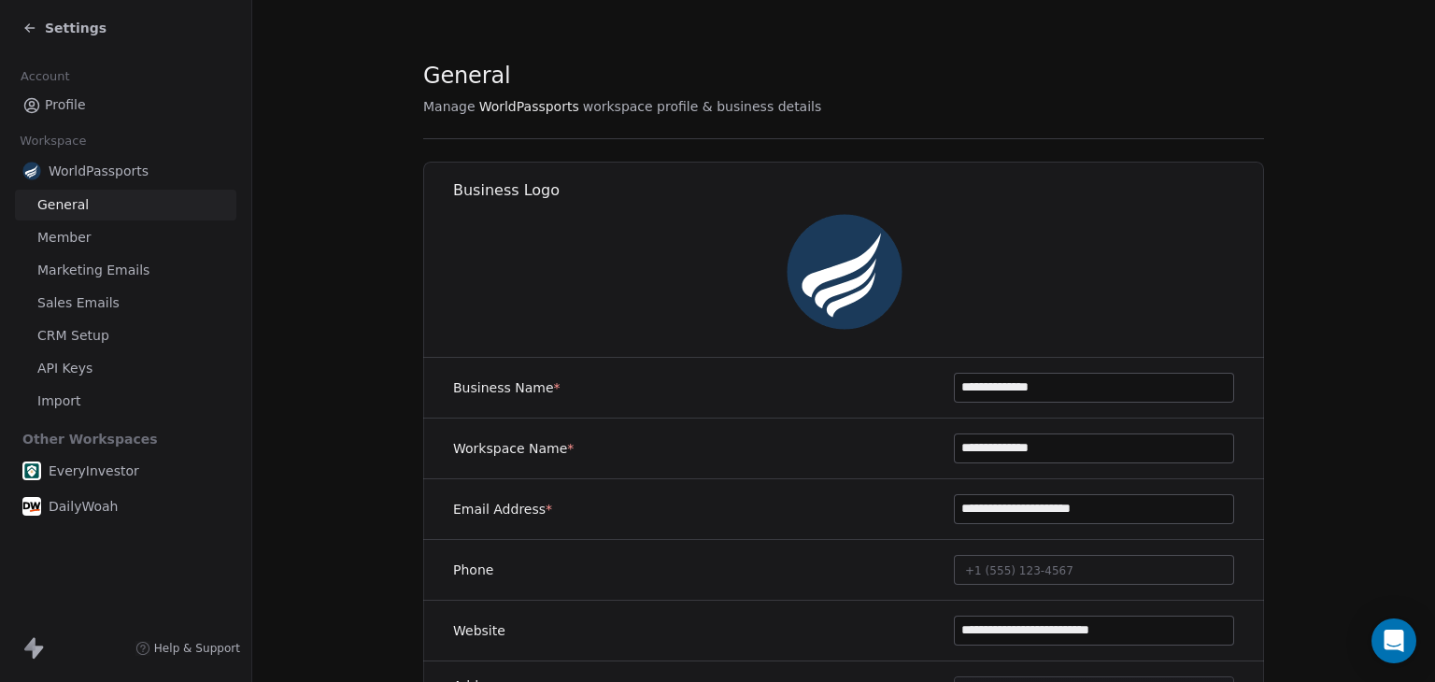
click at [30, 32] on icon at bounding box center [29, 28] width 15 height 15
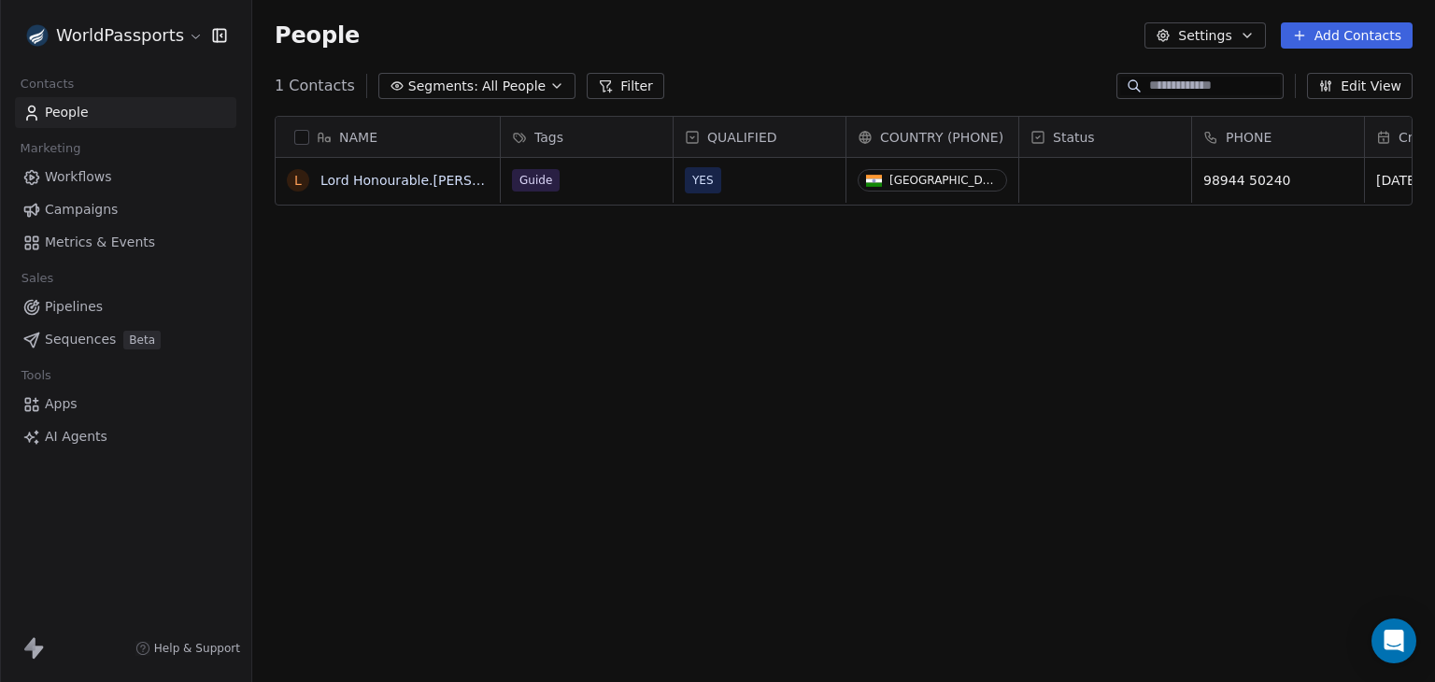
scroll to position [585, 1168]
click at [186, 32] on html "WorldPassports Contacts People Marketing Workflows Campaigns Metrics & Events S…" at bounding box center [717, 341] width 1435 height 682
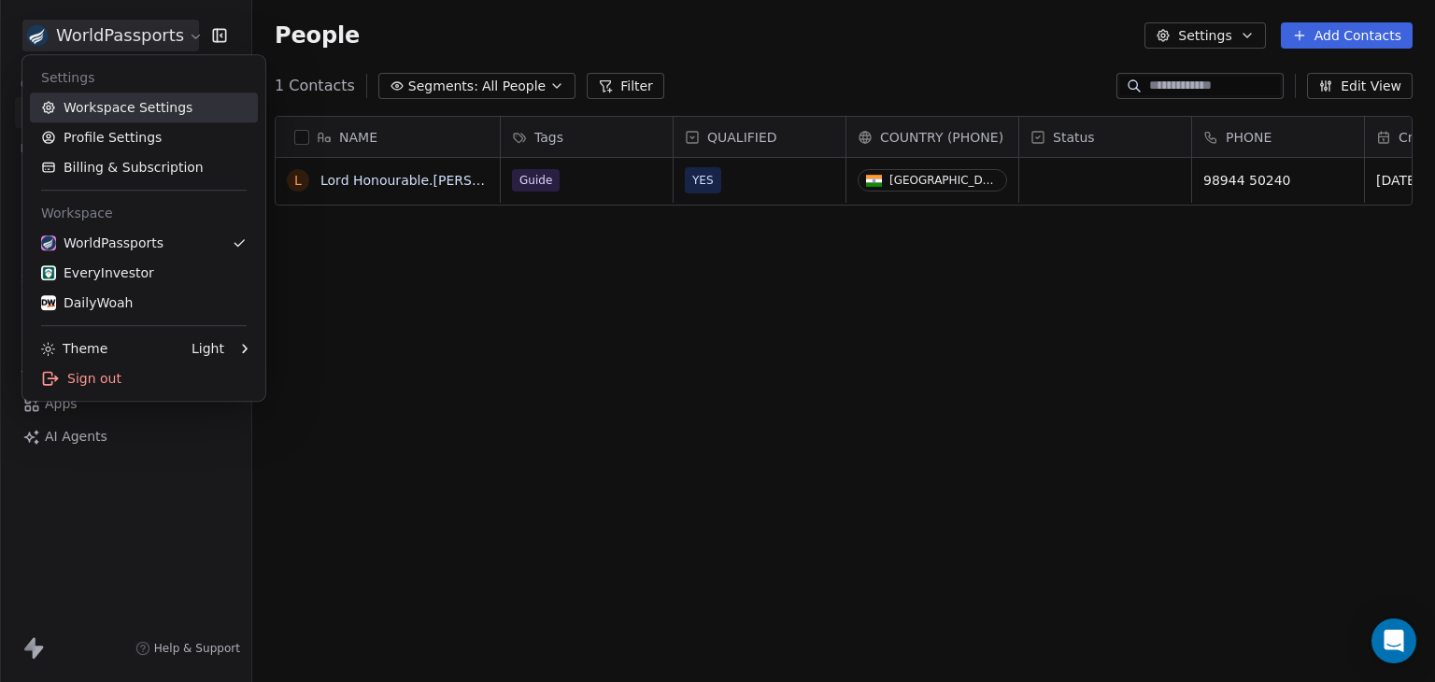
click at [144, 103] on link "Workspace Settings" at bounding box center [144, 108] width 228 height 30
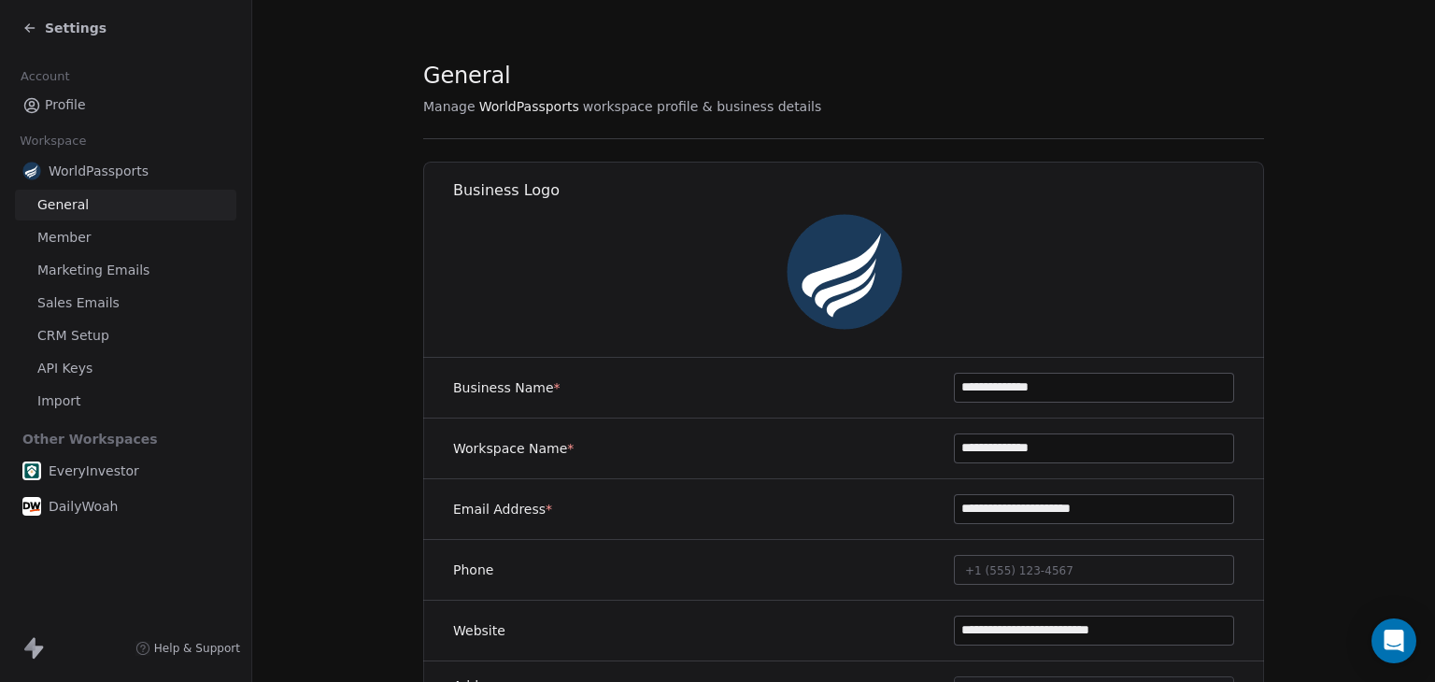
click at [30, 31] on icon at bounding box center [29, 28] width 15 height 15
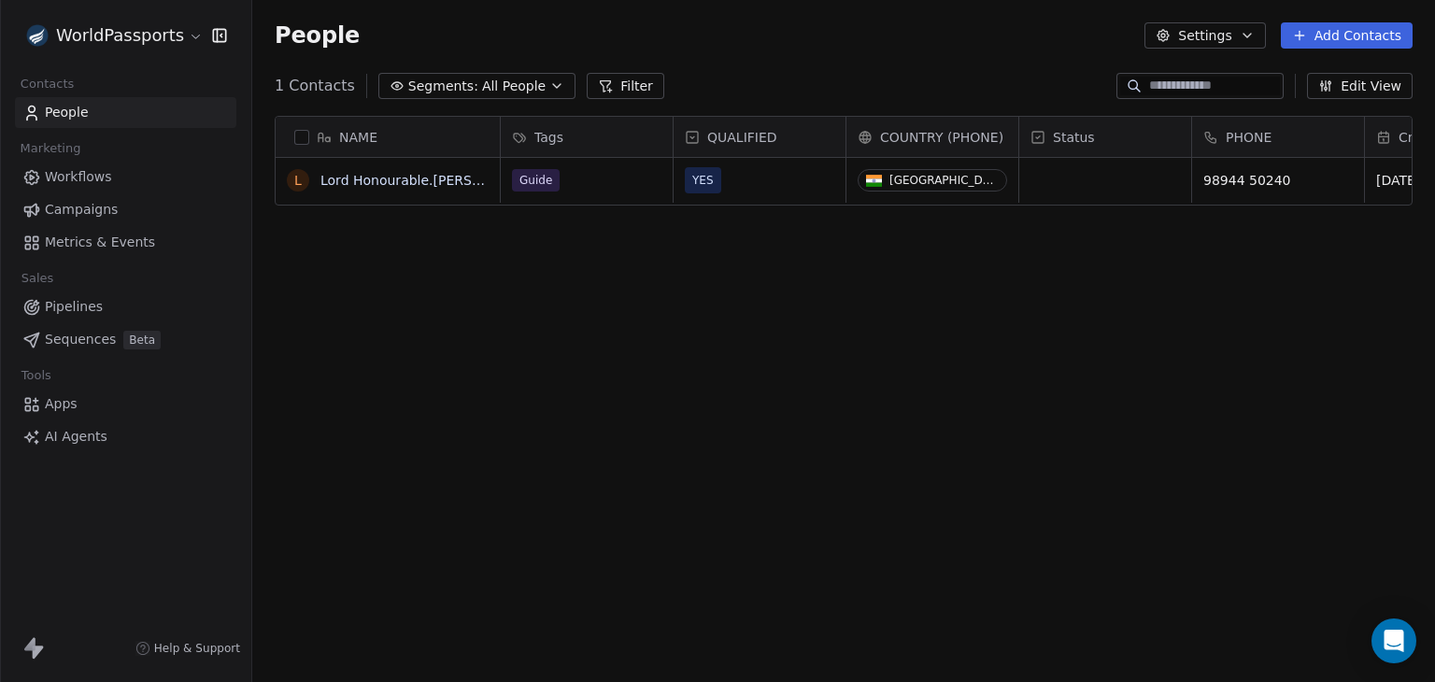
scroll to position [585, 1168]
click at [185, 39] on html "WorldPassports Contacts People Marketing Workflows Campaigns Metrics & Events S…" at bounding box center [717, 341] width 1435 height 682
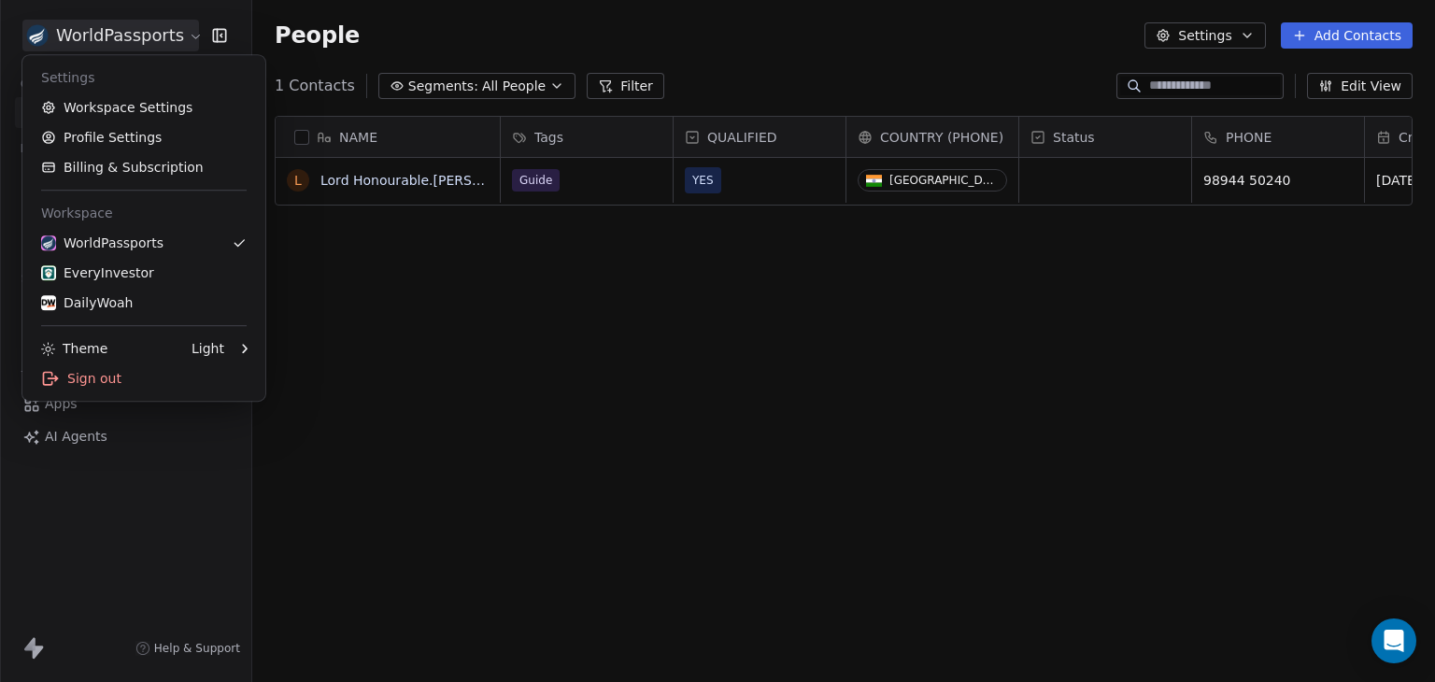
click at [100, 216] on div "Workspace" at bounding box center [144, 213] width 228 height 30
click at [105, 302] on div "DailyWoah" at bounding box center [87, 302] width 92 height 19
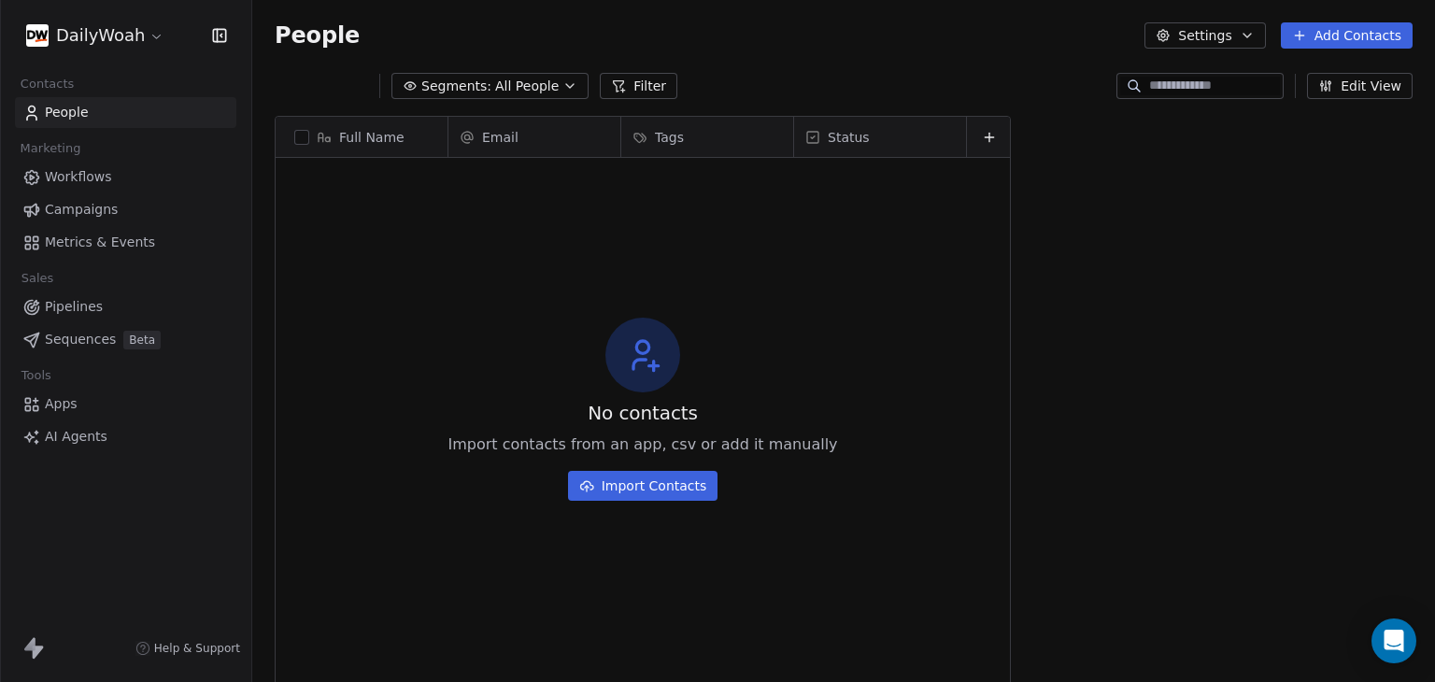
scroll to position [585, 1168]
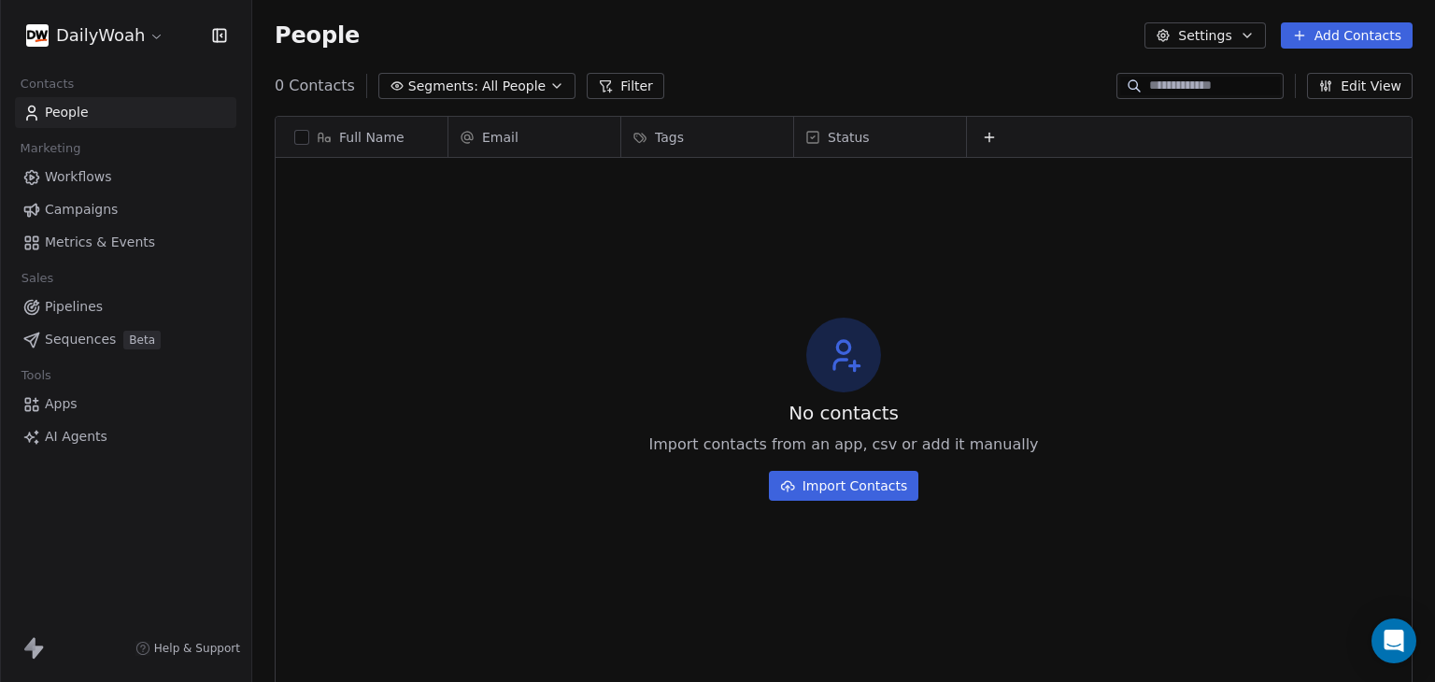
click at [91, 27] on html "DailyWoah Contacts People Marketing Workflows Campaigns Metrics & Events Sales …" at bounding box center [717, 341] width 1435 height 682
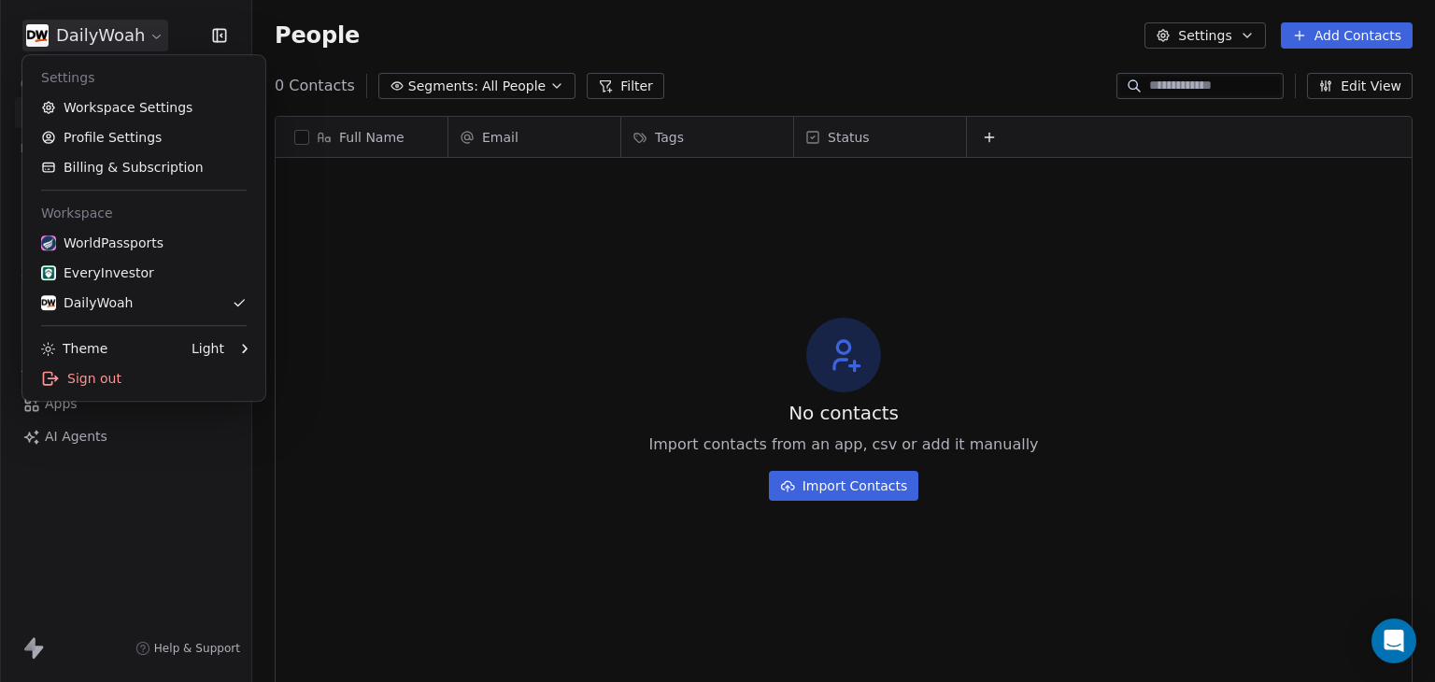
click at [282, 36] on html "DailyWoah Contacts People Marketing Workflows Campaigns Metrics & Events Sales …" at bounding box center [717, 341] width 1435 height 682
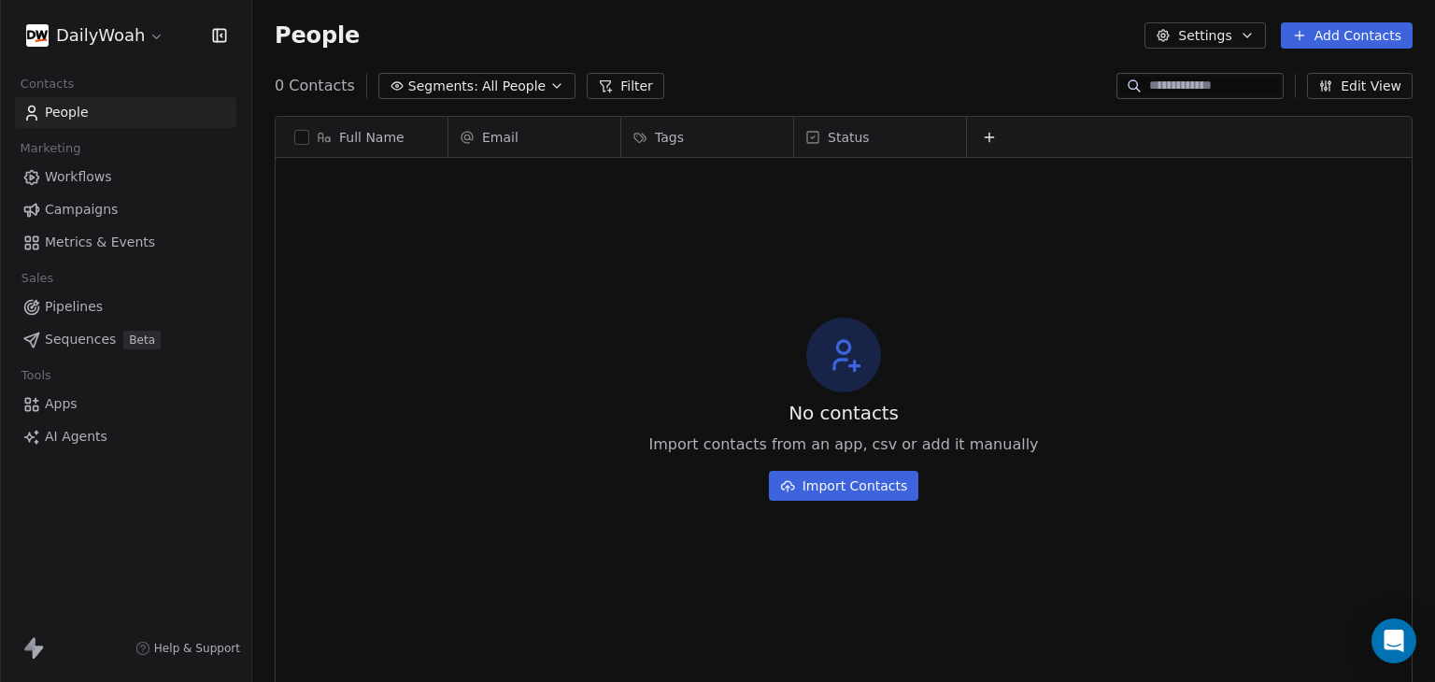
click at [212, 39] on icon "button" at bounding box center [219, 35] width 19 height 19
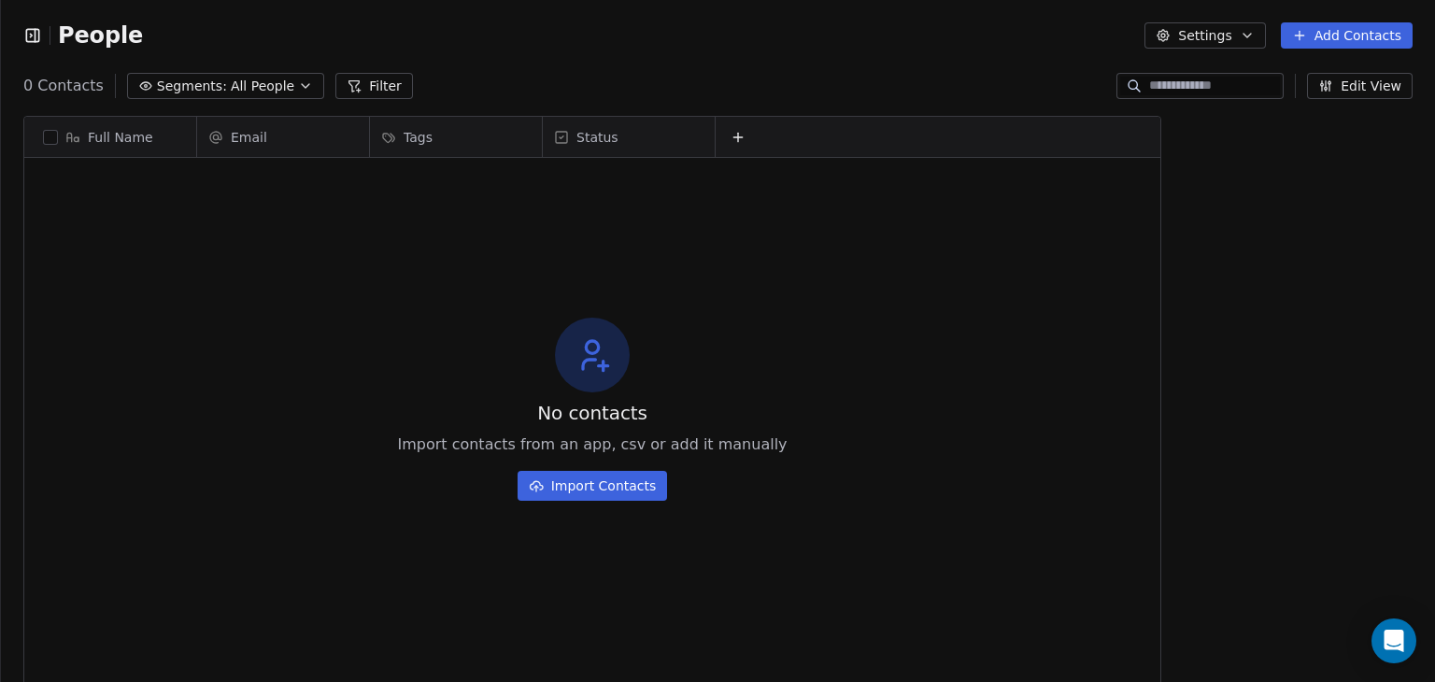
scroll to position [15, 15]
click at [36, 41] on icon "button" at bounding box center [36, 35] width 0 height 12
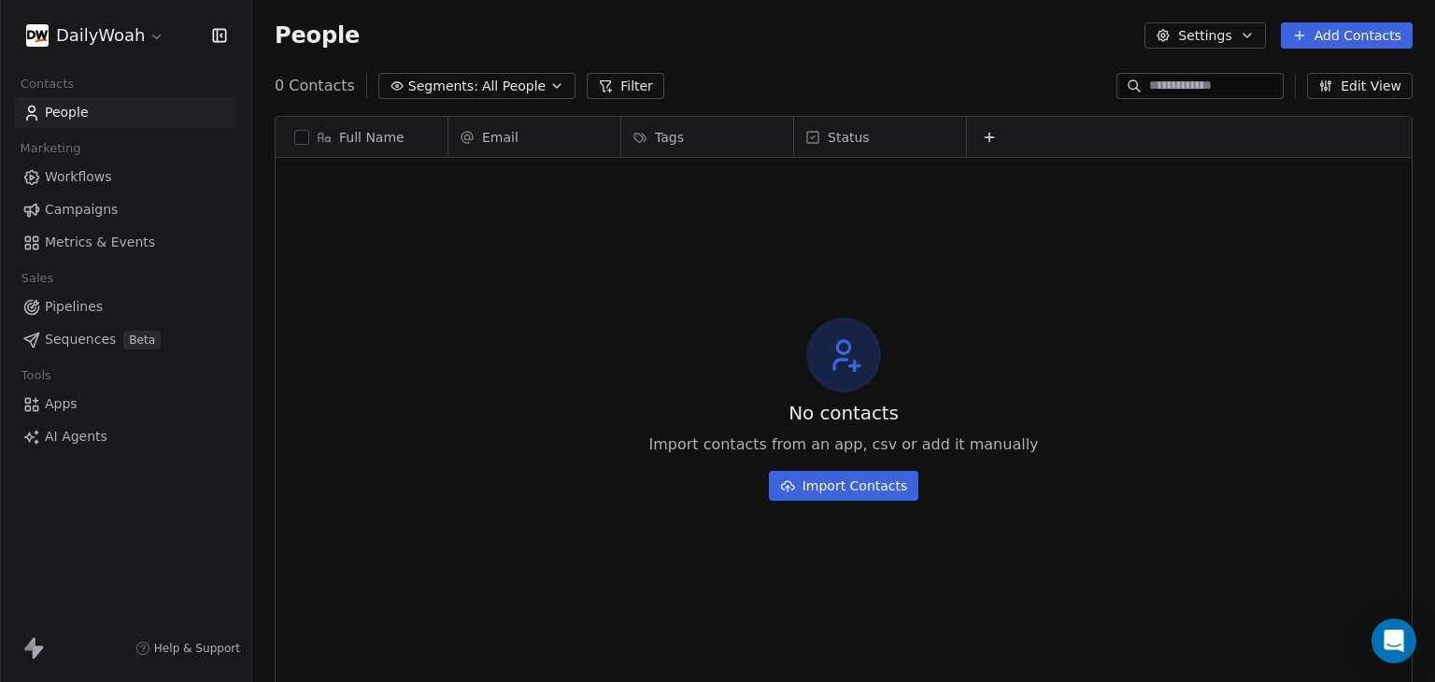
scroll to position [585, 1168]
click at [80, 114] on span "People" at bounding box center [67, 113] width 44 height 20
click at [141, 31] on html "DailyWoah Contacts People Marketing Workflows Campaigns Metrics & Events Sales …" at bounding box center [717, 341] width 1435 height 682
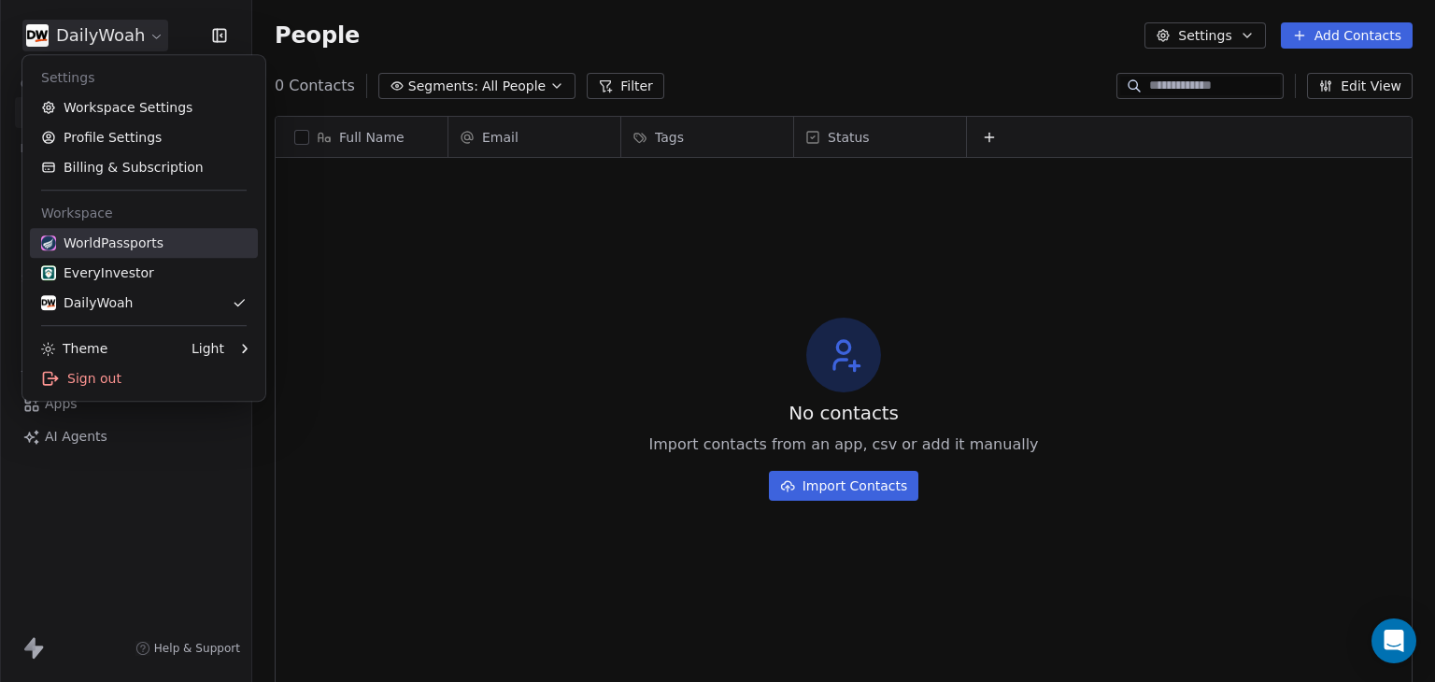
click at [137, 247] on div "WorldPassports" at bounding box center [102, 243] width 122 height 19
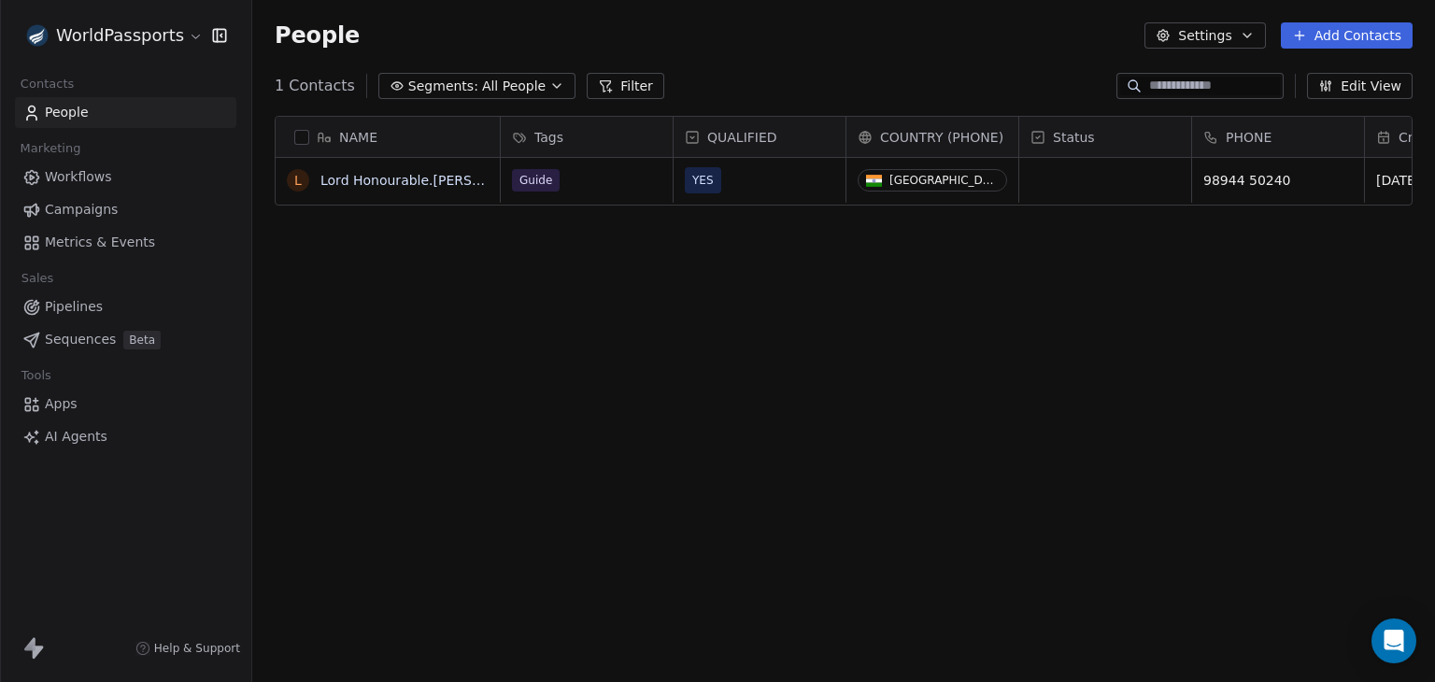
scroll to position [585, 1168]
click at [166, 37] on html "WorldPassports Contacts People Marketing Workflows Campaigns Metrics & Events S…" at bounding box center [717, 341] width 1435 height 682
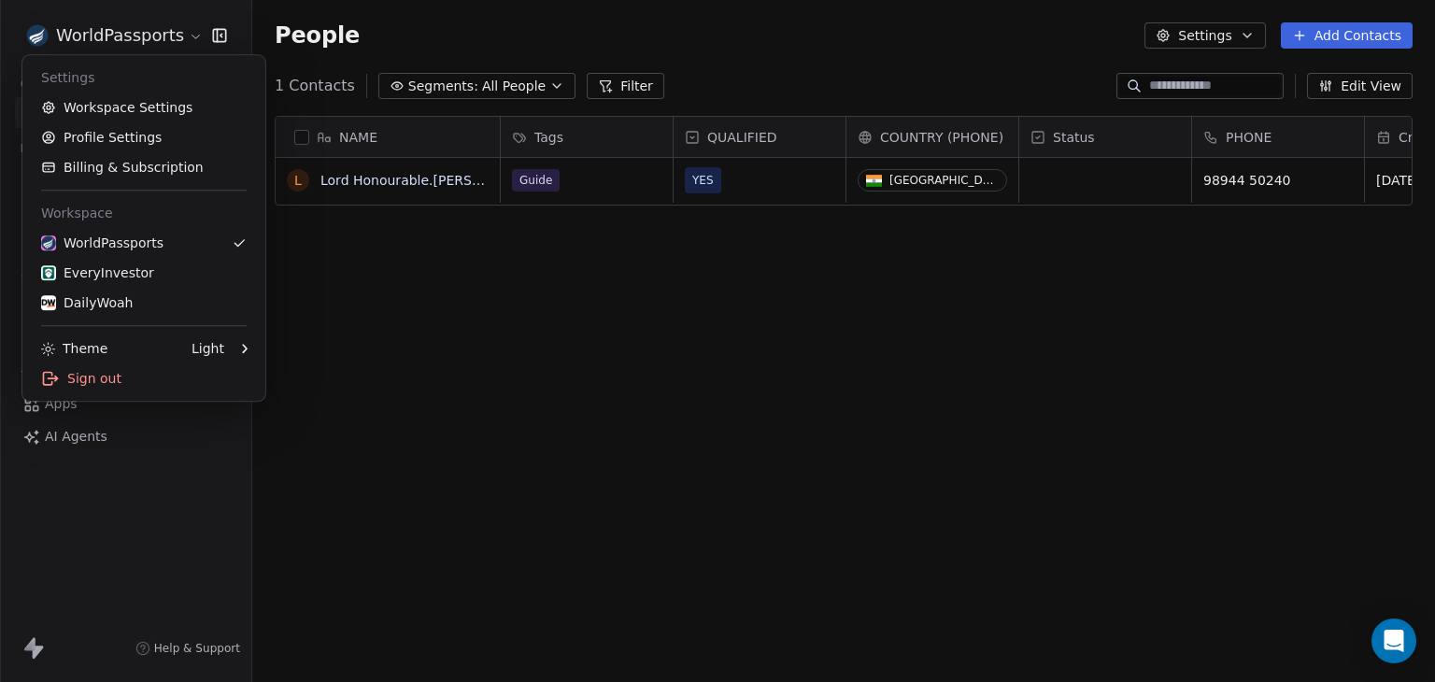
click at [23, 651] on html "WorldPassports Contacts People Marketing Workflows Campaigns Metrics & Events S…" at bounding box center [717, 341] width 1435 height 682
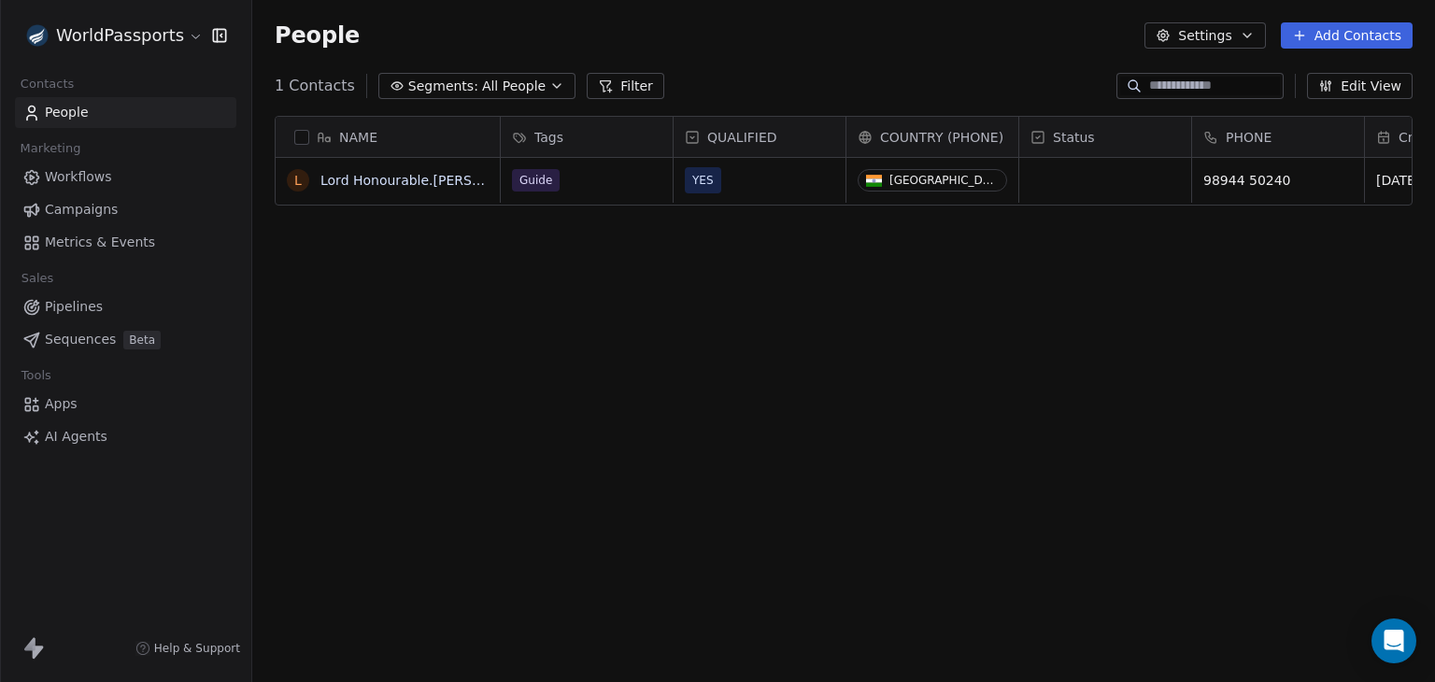
click at [78, 433] on span "AI Agents" at bounding box center [76, 437] width 63 height 20
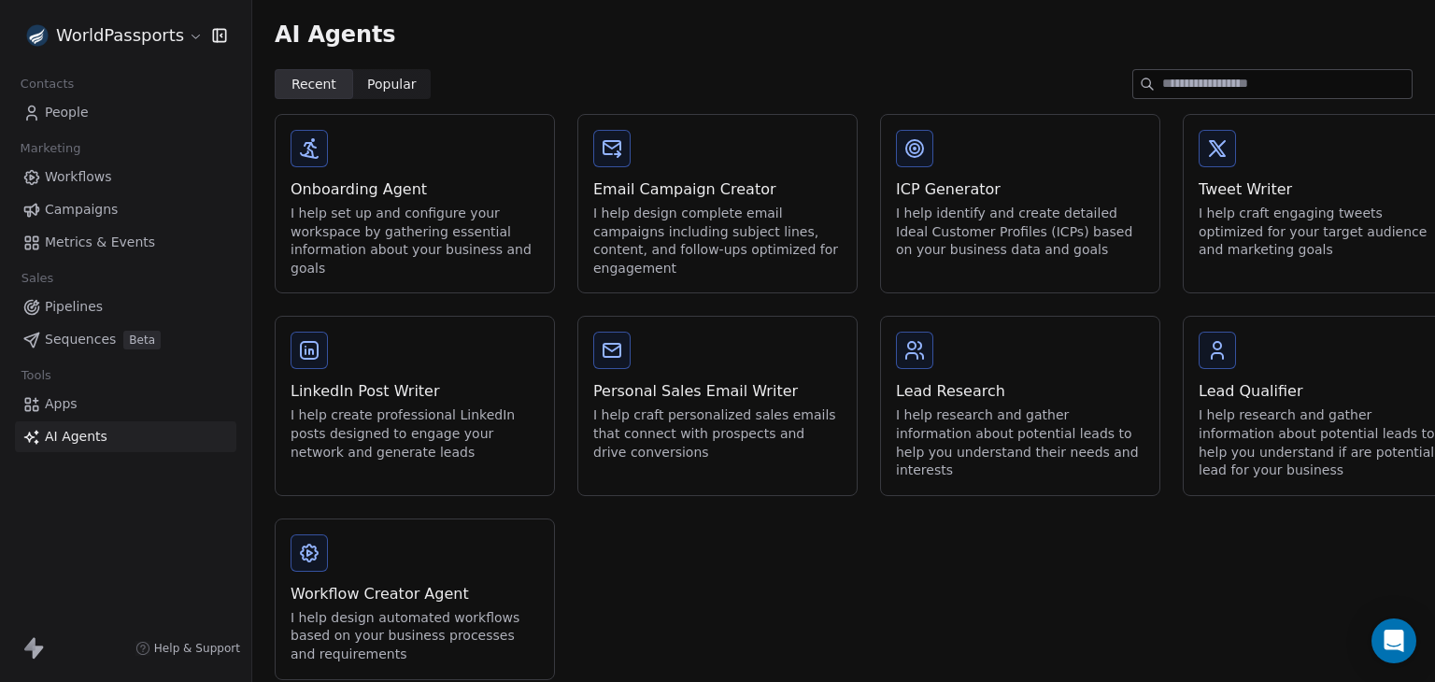
click at [395, 93] on span "Popular" at bounding box center [392, 85] width 50 height 20
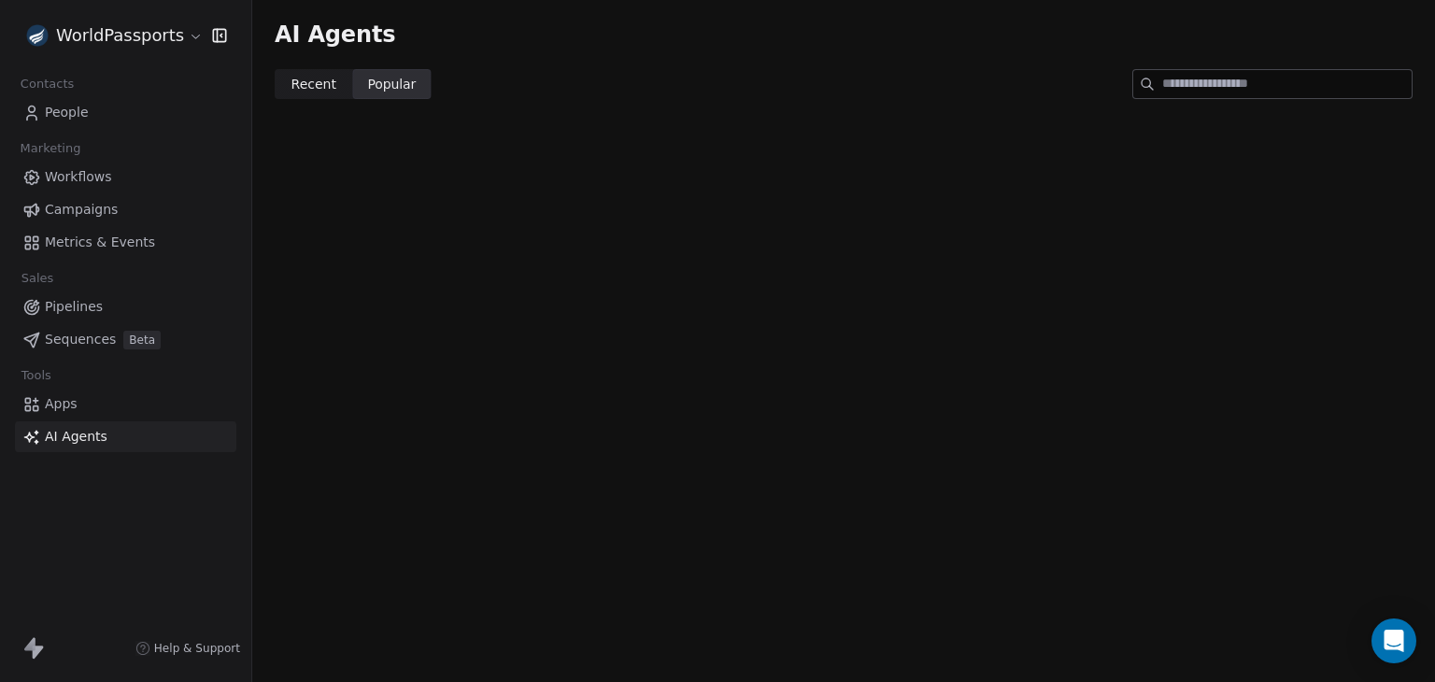
click at [1217, 92] on input at bounding box center [1286, 84] width 249 height 28
type input "**********"
click at [305, 77] on span "Recent" at bounding box center [314, 85] width 45 height 20
click at [164, 36] on html "**********" at bounding box center [717, 341] width 1435 height 682
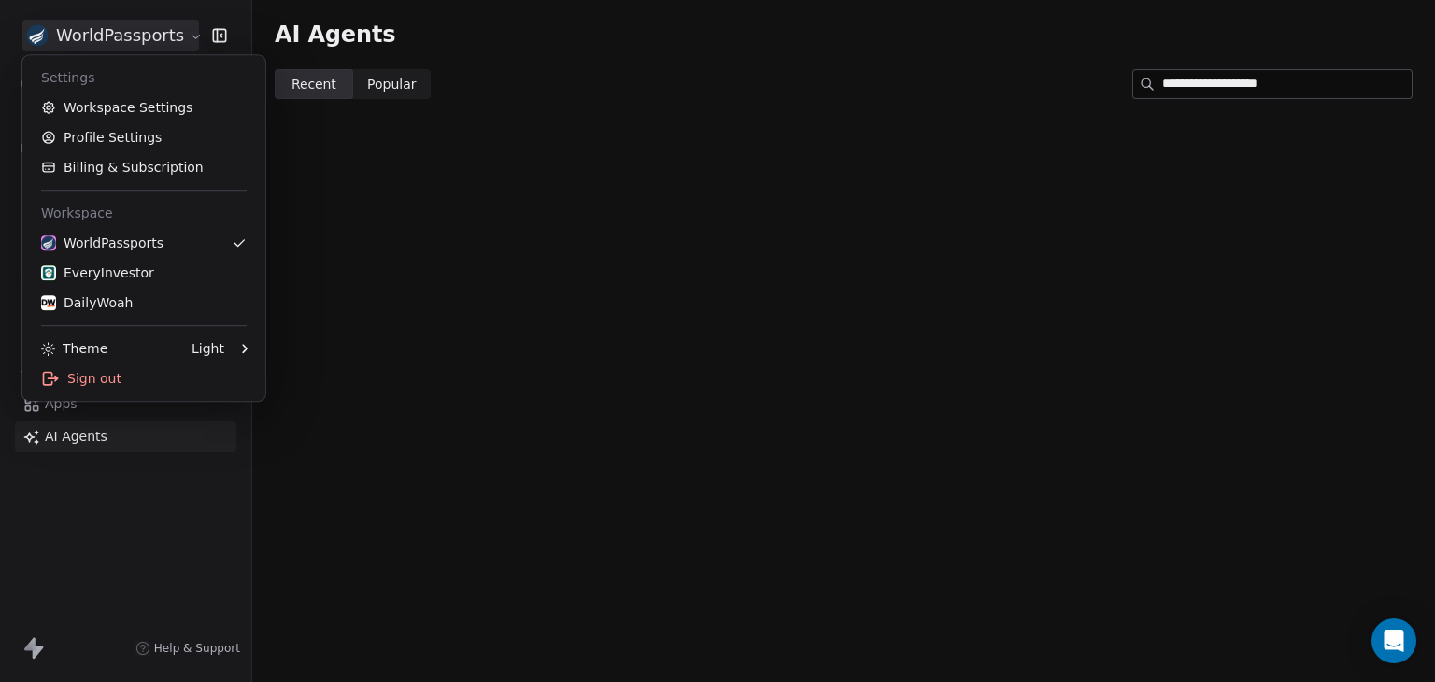
click at [86, 209] on div "Workspace" at bounding box center [144, 213] width 228 height 30
click at [218, 659] on html "**********" at bounding box center [717, 341] width 1435 height 682
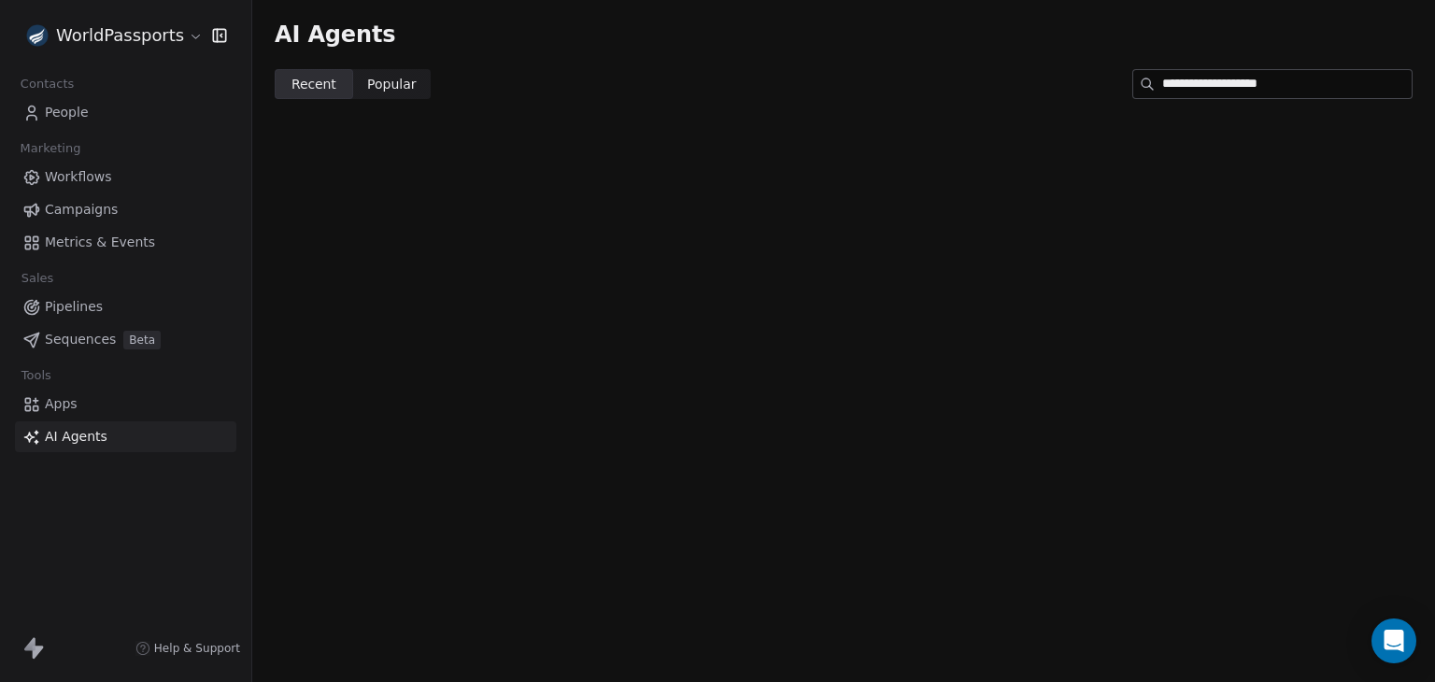
click at [217, 651] on span "Help & Support" at bounding box center [197, 648] width 86 height 15
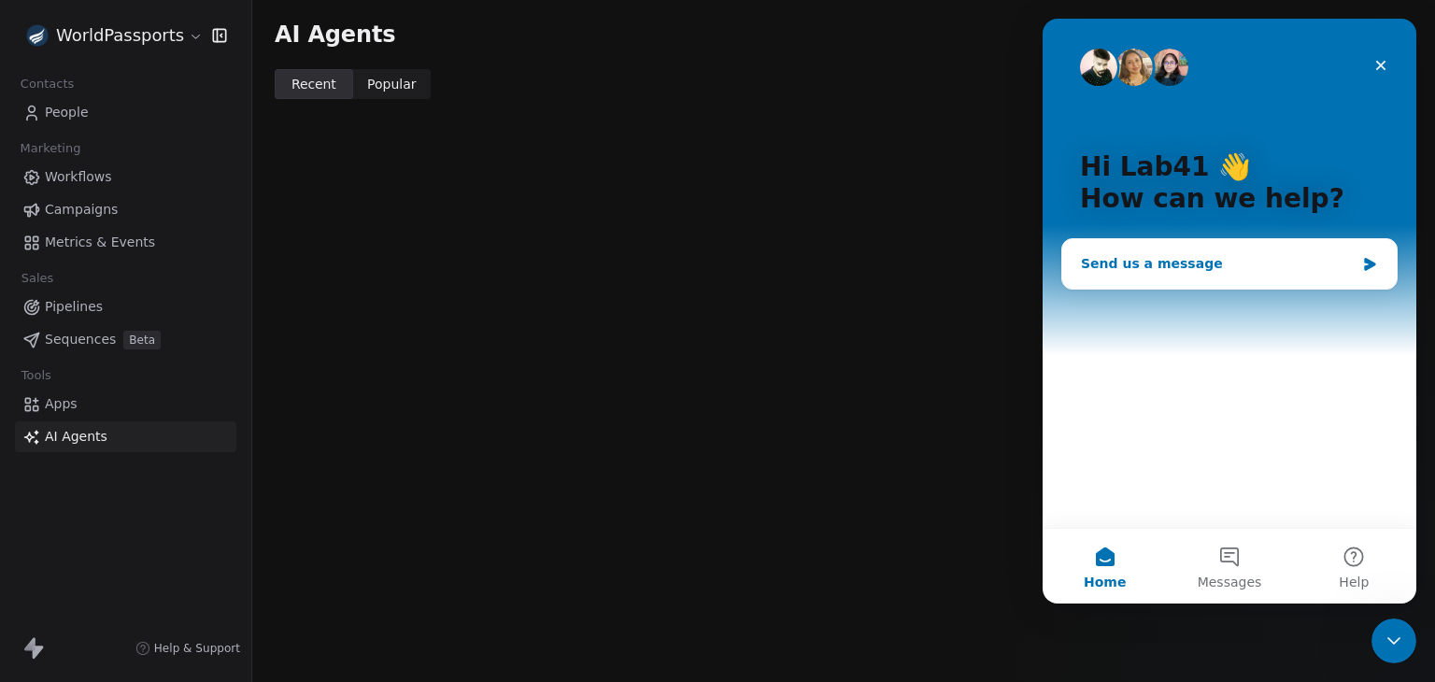
click at [1241, 258] on div "Send us a message" at bounding box center [1218, 264] width 274 height 20
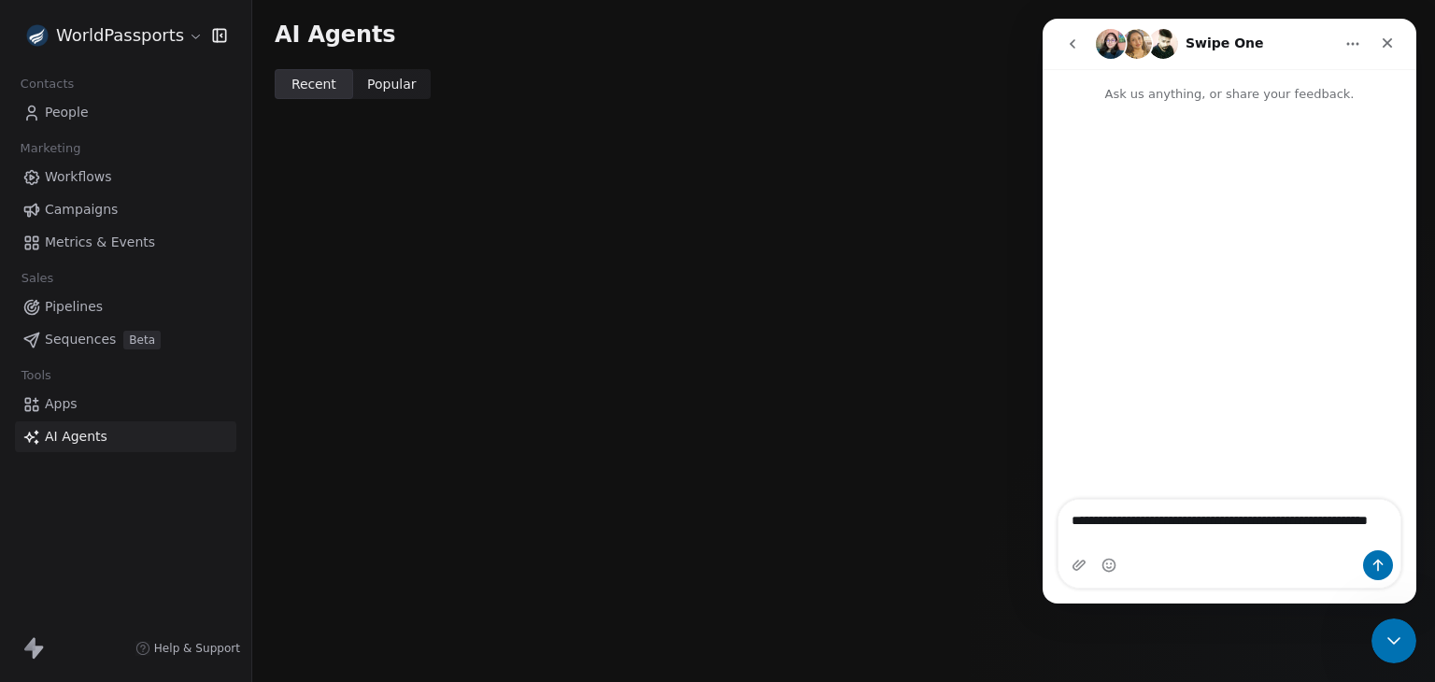
type textarea "**********"
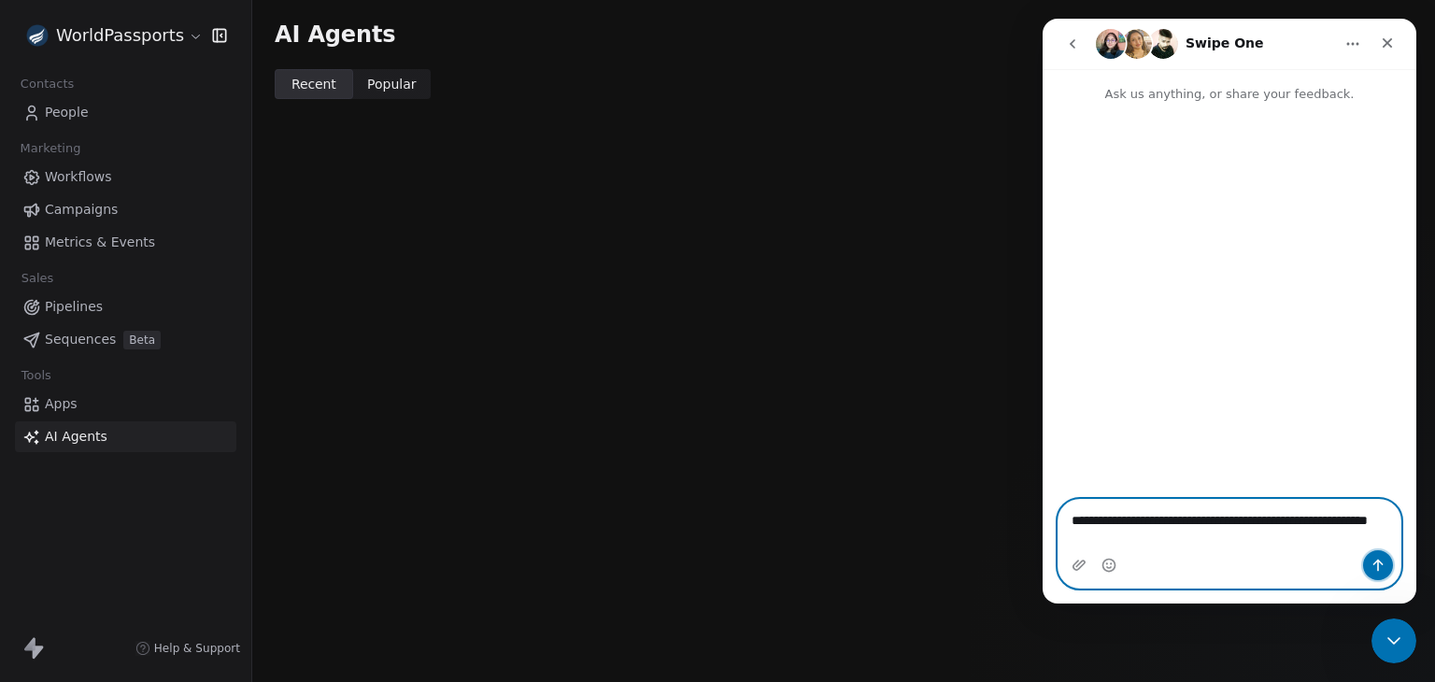
click at [1382, 568] on icon "Send a message…" at bounding box center [1378, 565] width 15 height 15
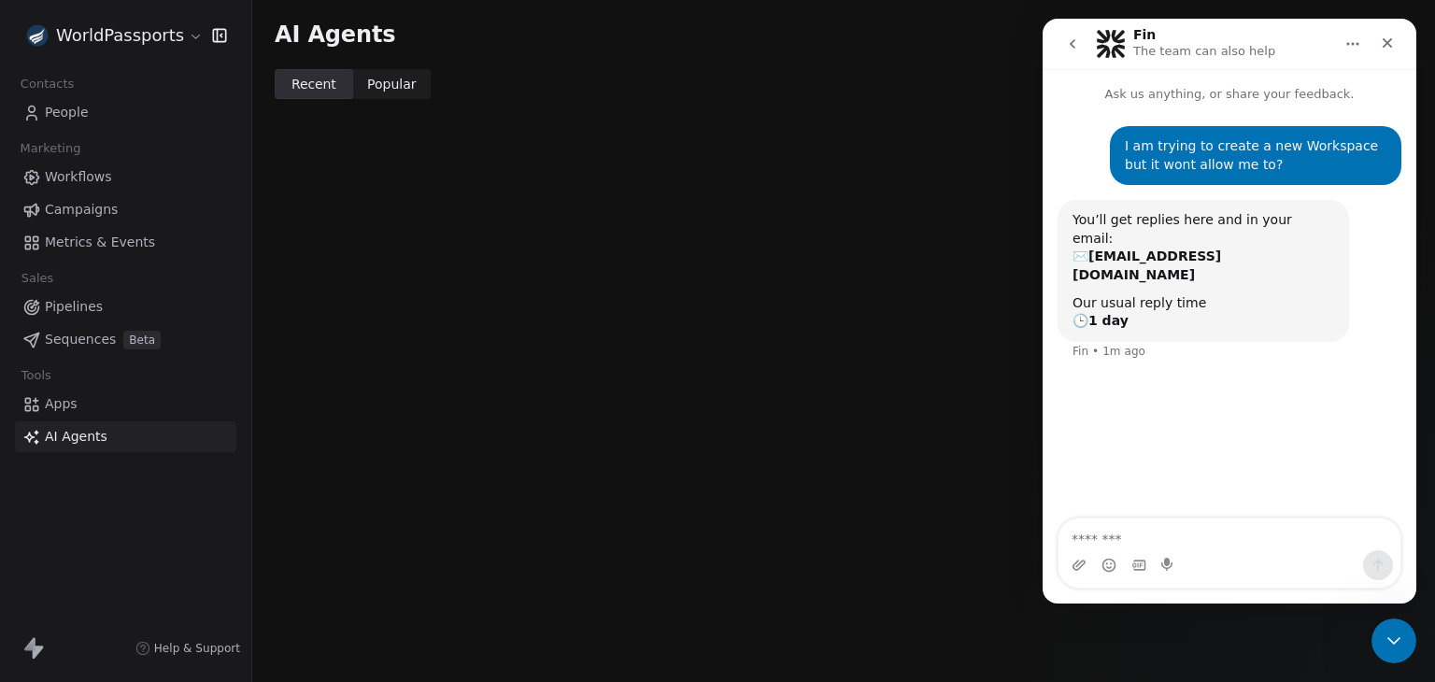
click at [174, 38] on html "**********" at bounding box center [717, 341] width 1435 height 682
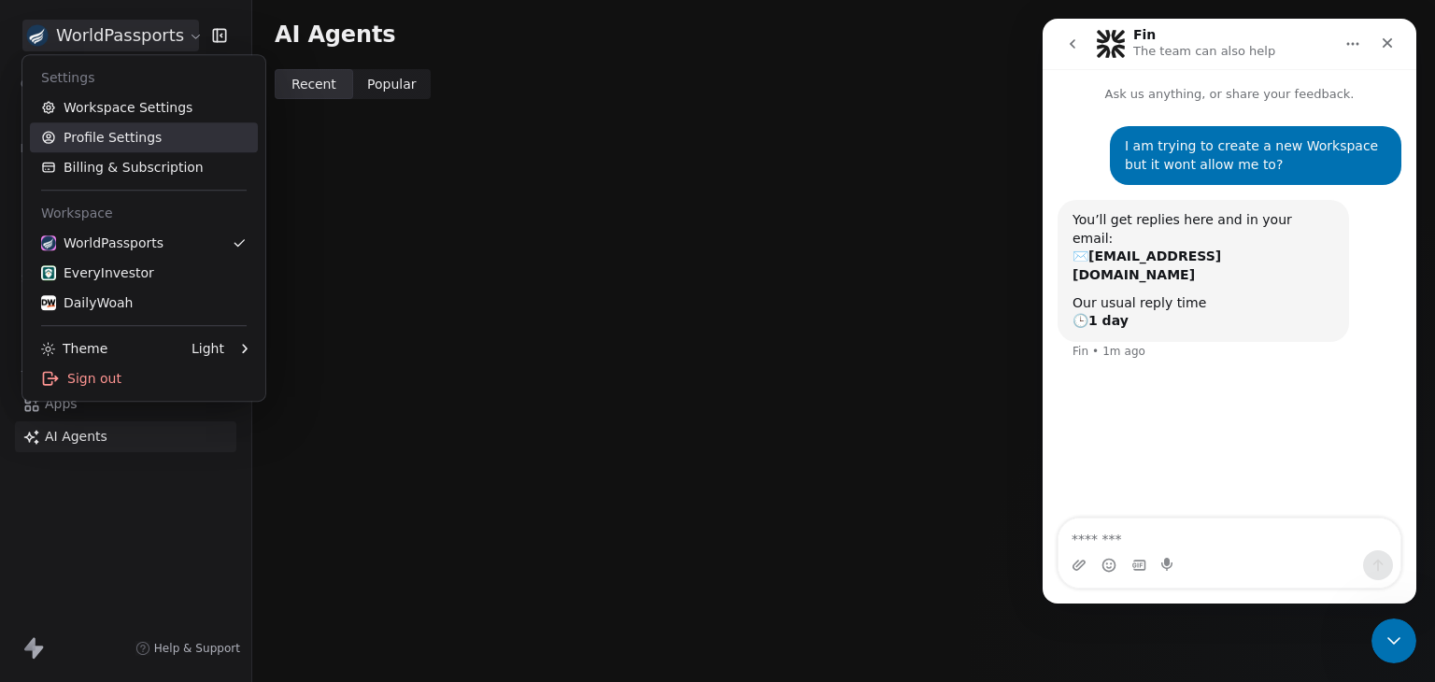
click at [139, 131] on link "Profile Settings" at bounding box center [144, 137] width 228 height 30
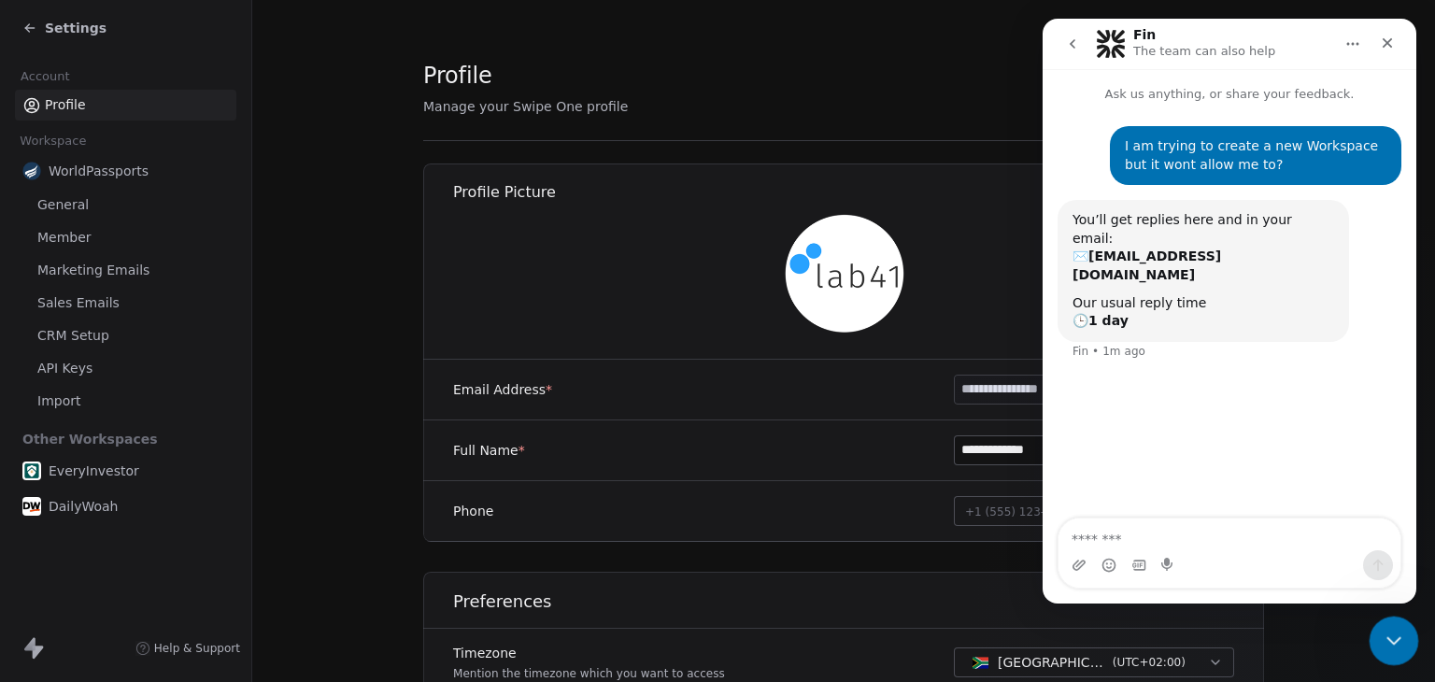
click at [1403, 639] on div "Close Intercom Messenger" at bounding box center [1391, 638] width 45 height 45
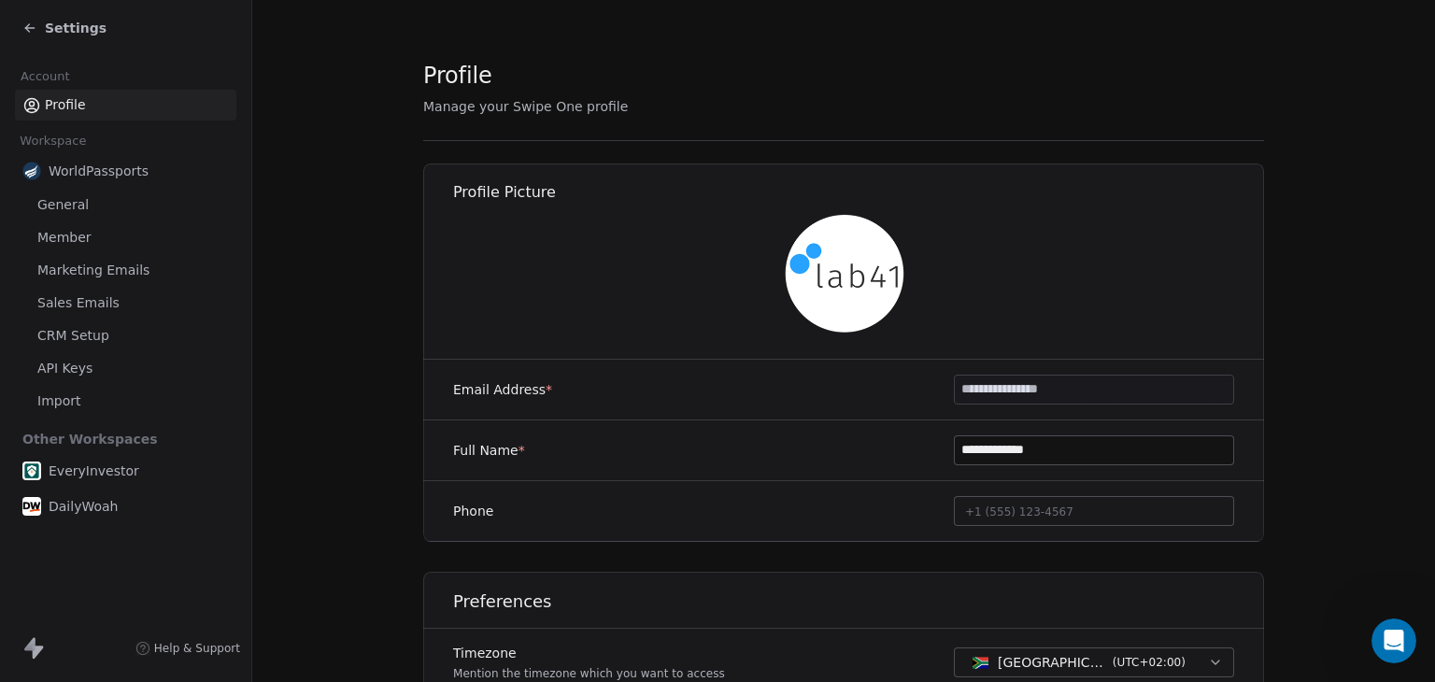
click at [35, 29] on icon at bounding box center [29, 28] width 15 height 15
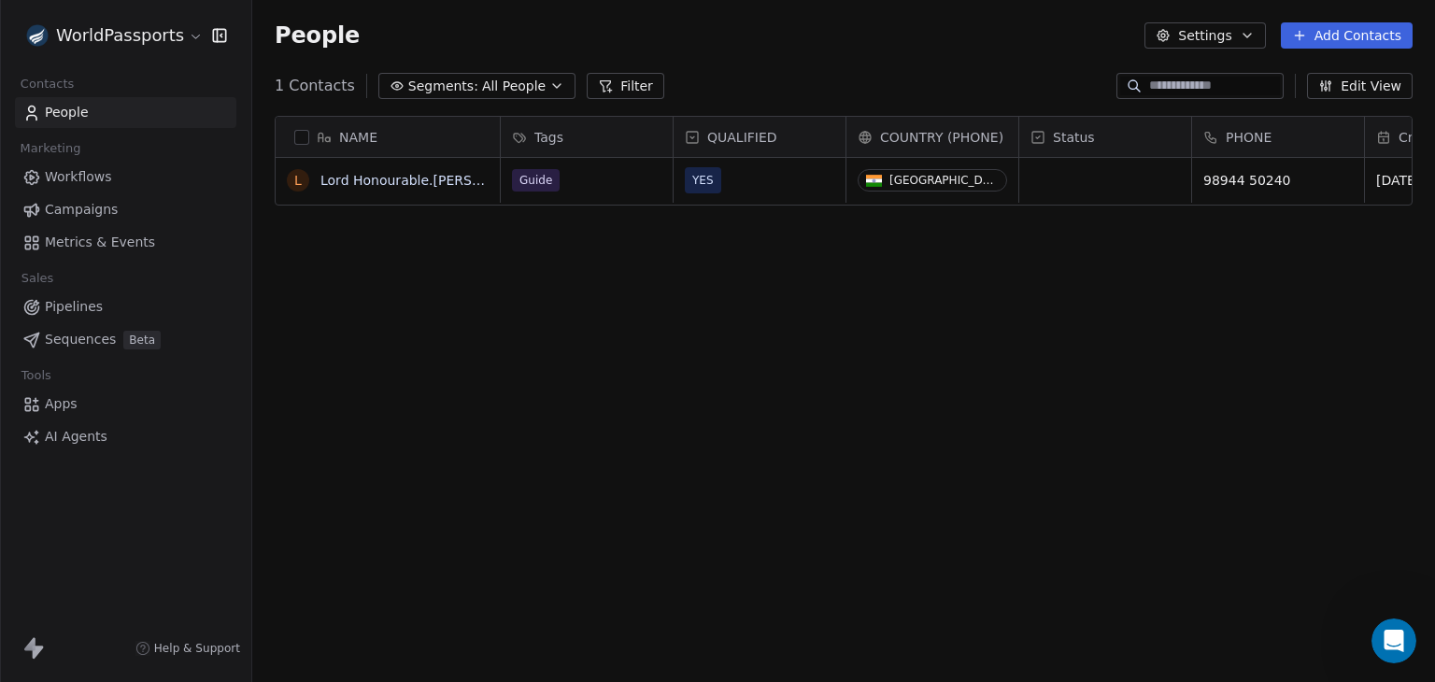
scroll to position [585, 1168]
click at [140, 29] on html "WorldPassports Contacts People Marketing Workflows Campaigns Metrics & Events S…" at bounding box center [717, 341] width 1435 height 682
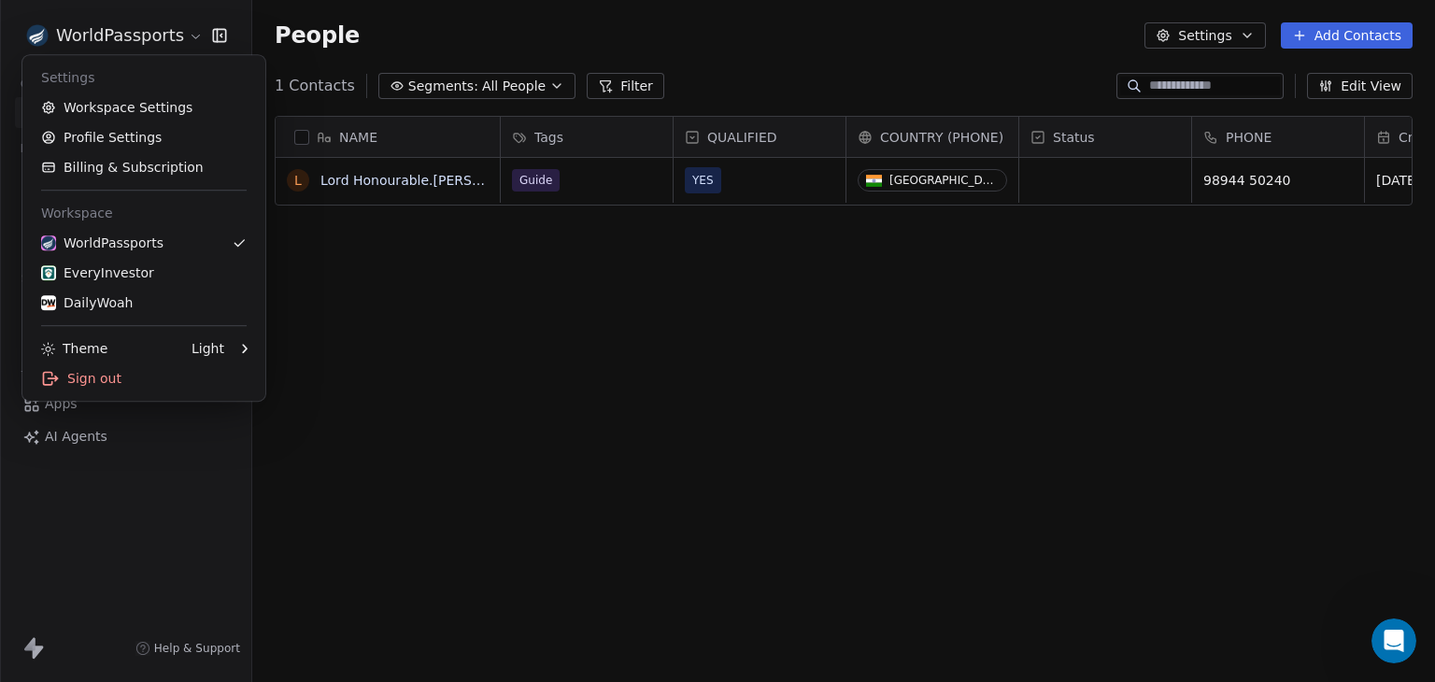
click at [140, 30] on html "WorldPassports Contacts People Marketing Workflows Campaigns Metrics & Events S…" at bounding box center [717, 341] width 1435 height 682
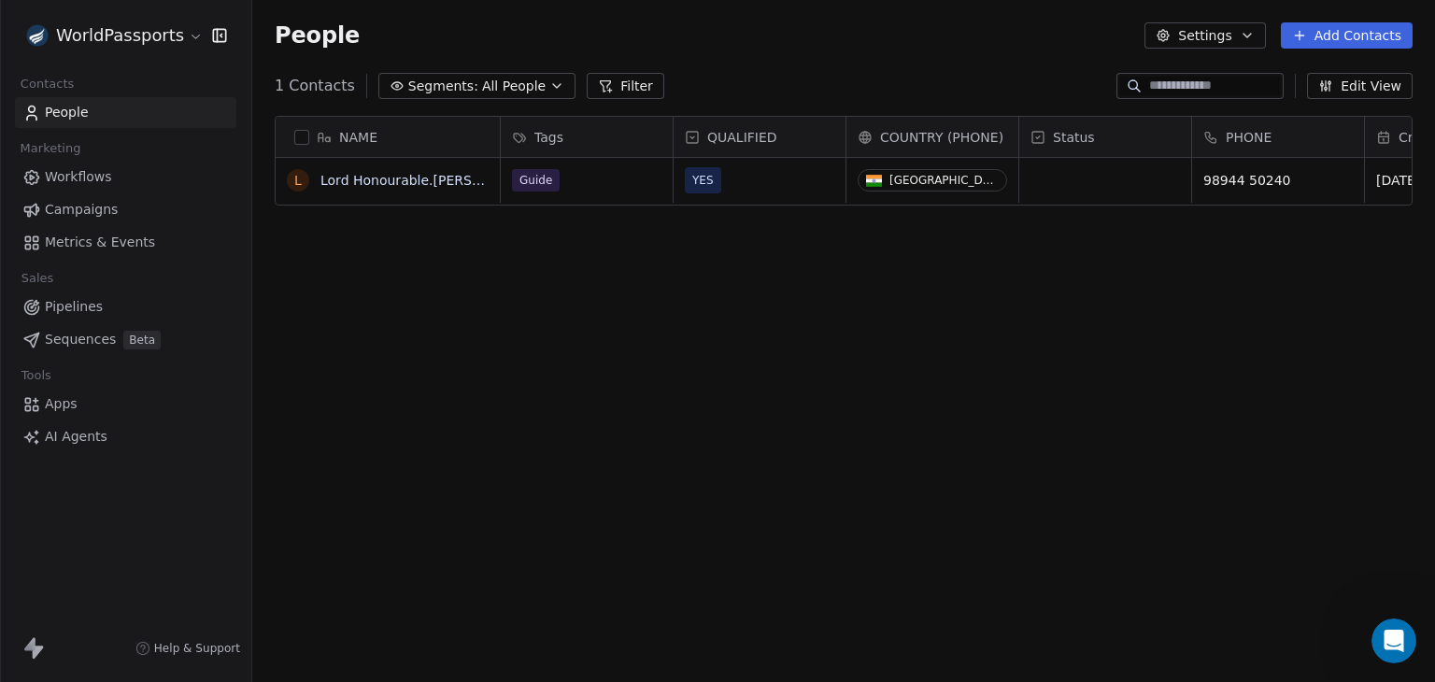
click at [1240, 43] on button "Settings" at bounding box center [1205, 35] width 121 height 26
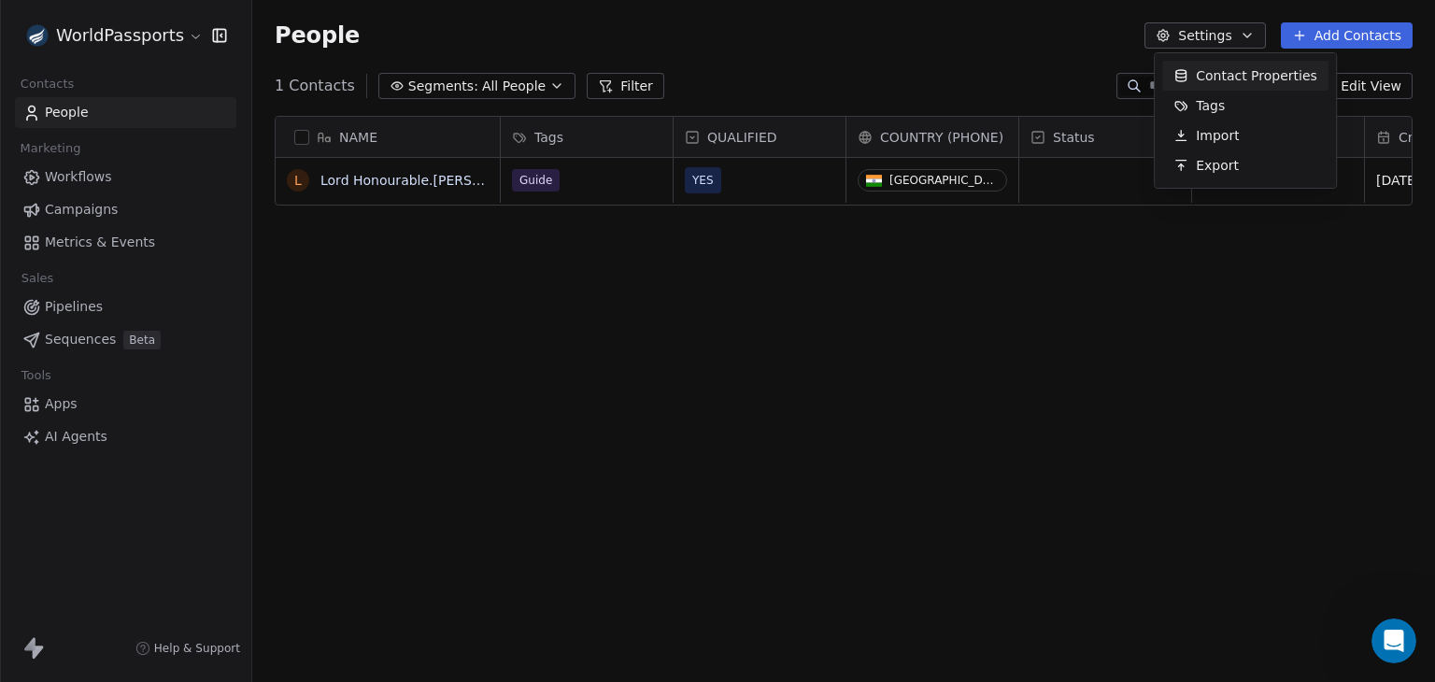
click at [1240, 43] on html "WorldPassports Contacts People Marketing Workflows Campaigns Metrics & Events S…" at bounding box center [717, 341] width 1435 height 682
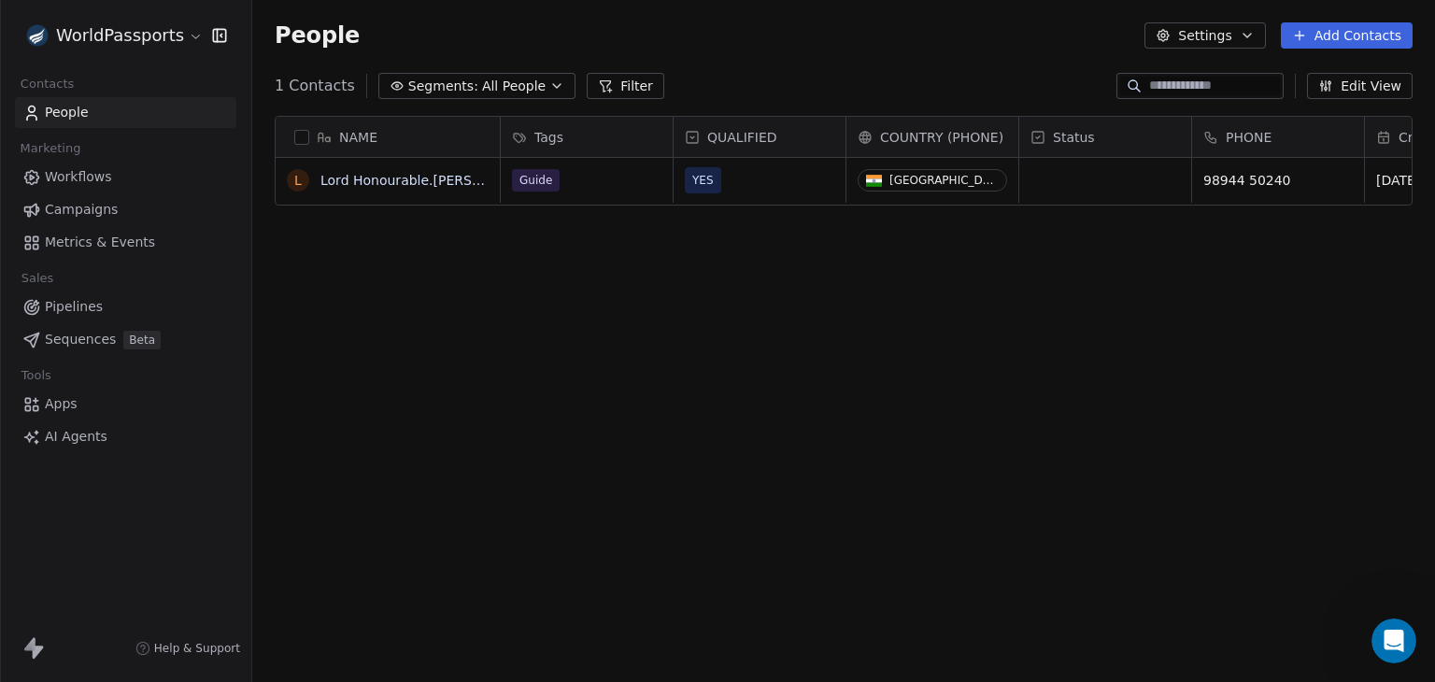
click at [160, 32] on html "WorldPassports Contacts People Marketing Workflows Campaigns Metrics & Events S…" at bounding box center [717, 341] width 1435 height 682
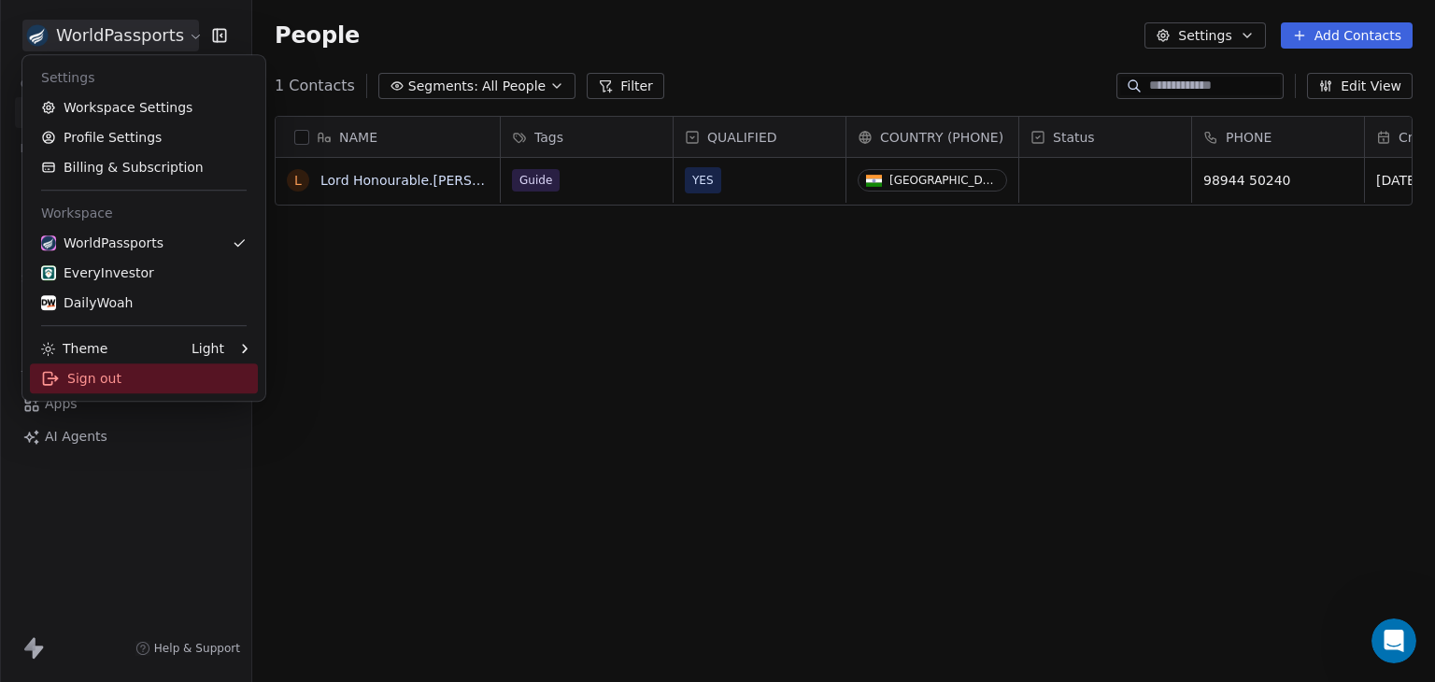
click at [123, 375] on div "Sign out" at bounding box center [144, 378] width 228 height 30
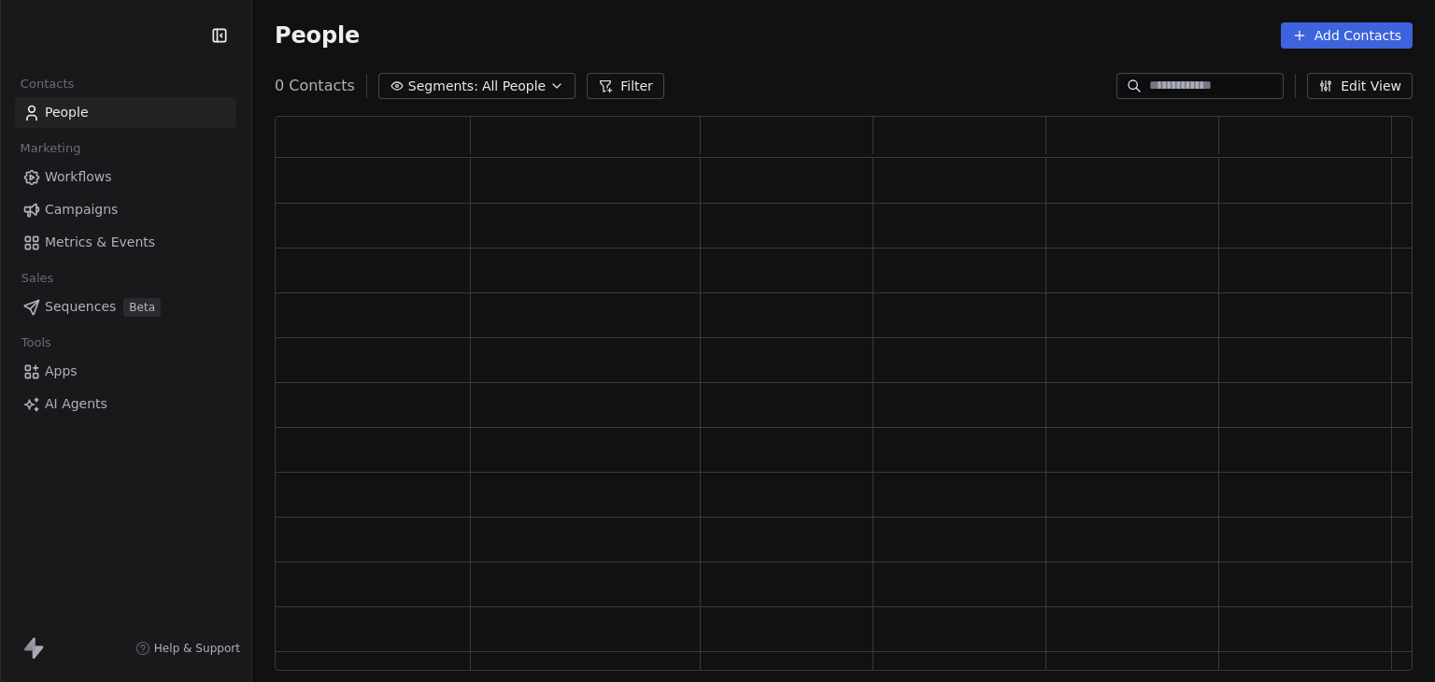
scroll to position [540, 1123]
